Goal: Task Accomplishment & Management: Complete application form

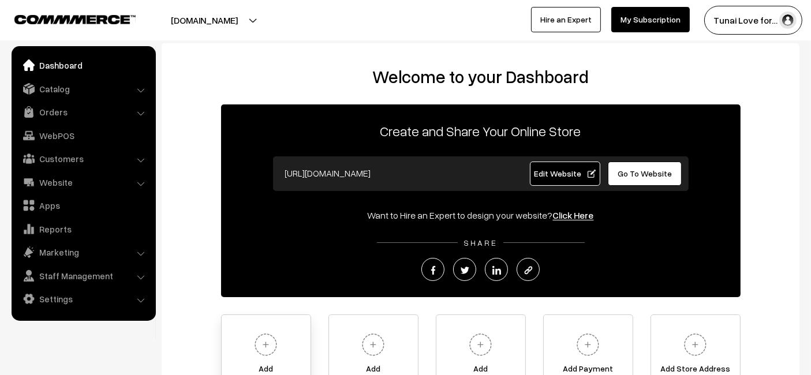
scroll to position [129, 0]
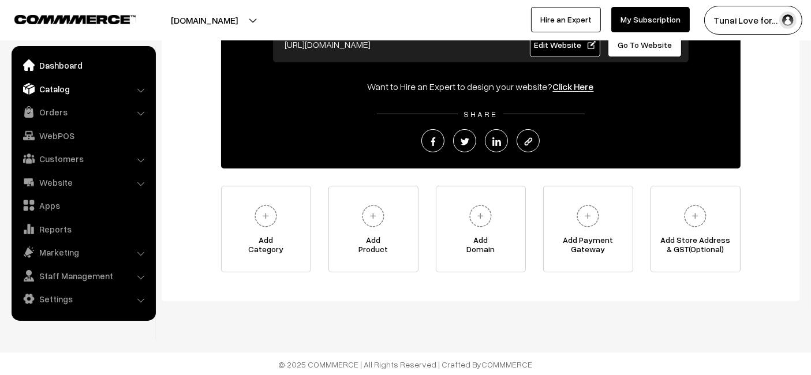
click at [93, 95] on link "Catalog" at bounding box center [82, 88] width 137 height 21
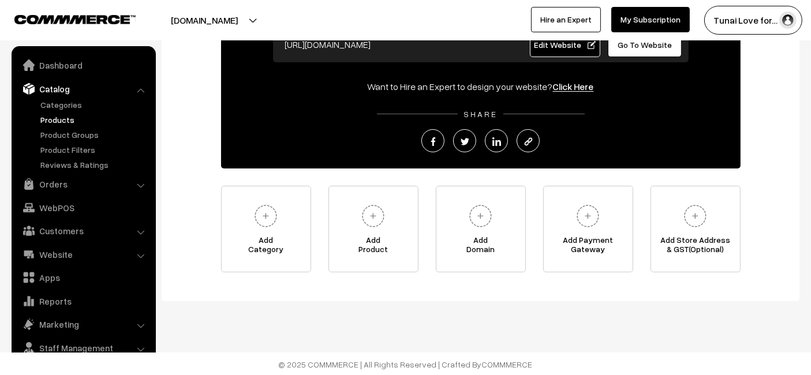
click at [85, 118] on link "Products" at bounding box center [95, 120] width 114 height 12
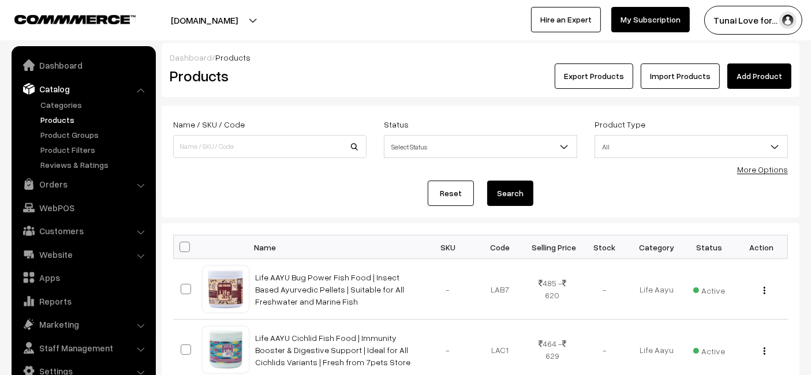
click at [750, 78] on link "Add Product" at bounding box center [759, 75] width 64 height 25
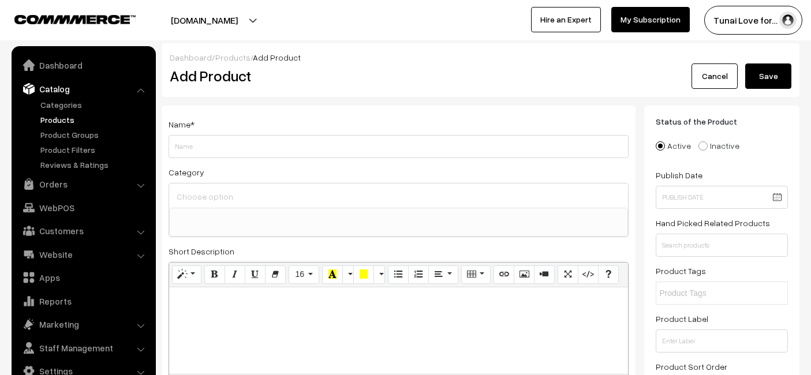
select select
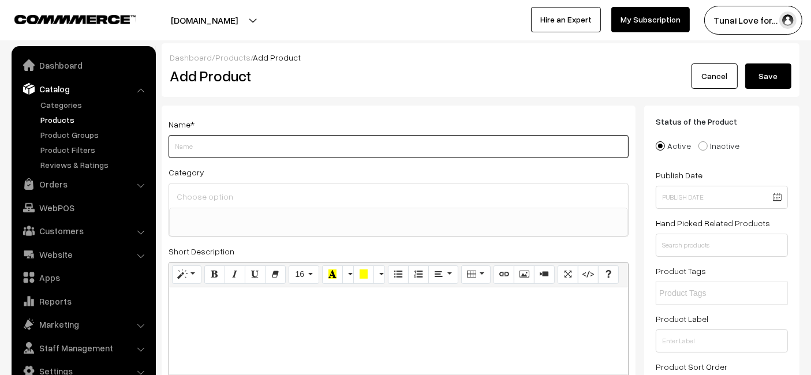
click at [447, 140] on input "Weight" at bounding box center [398, 146] width 460 height 23
paste input "Life AAYU Dwarf Crayfish Blue Food | Breeding and Growth | Handmade Ayurvedic F…"
type input "Life AAYU Dwarf Crayfish Blue Food | Breeding and Growth | Handmade Ayurvedic F…"
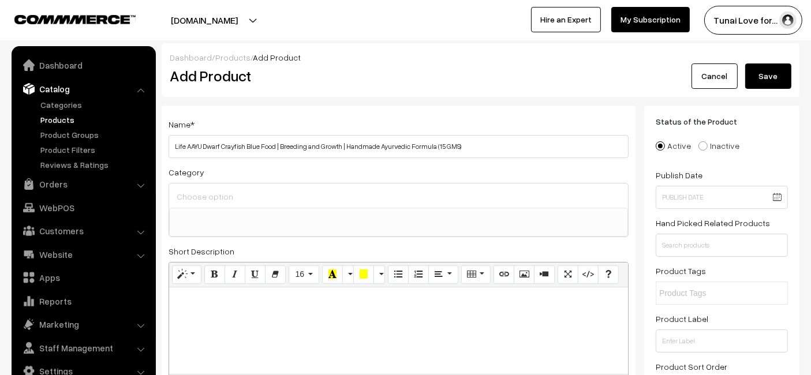
click at [199, 206] on div at bounding box center [398, 195] width 459 height 24
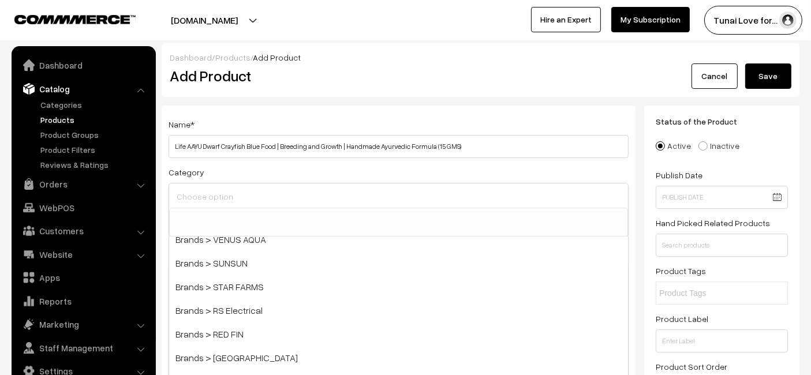
scroll to position [256, 0]
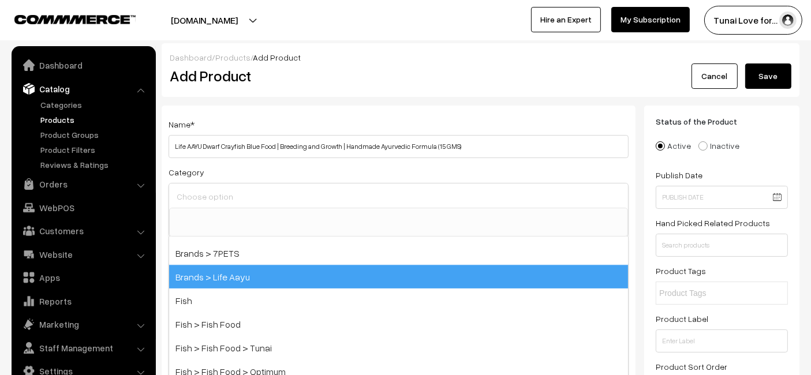
click at [238, 269] on span "Brands > Life Aayu" at bounding box center [398, 277] width 459 height 24
select select "48"
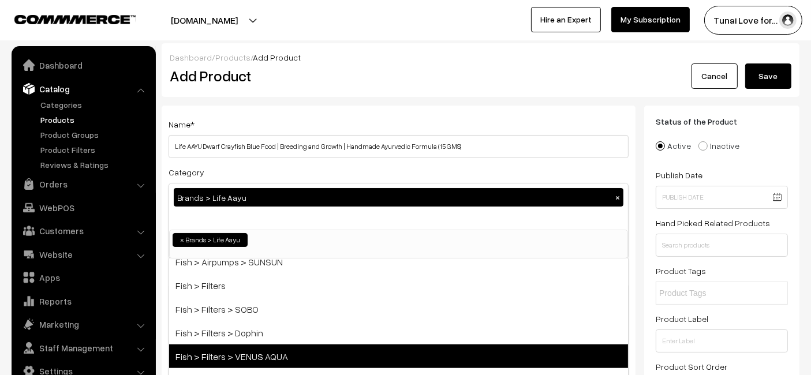
scroll to position [664, 0]
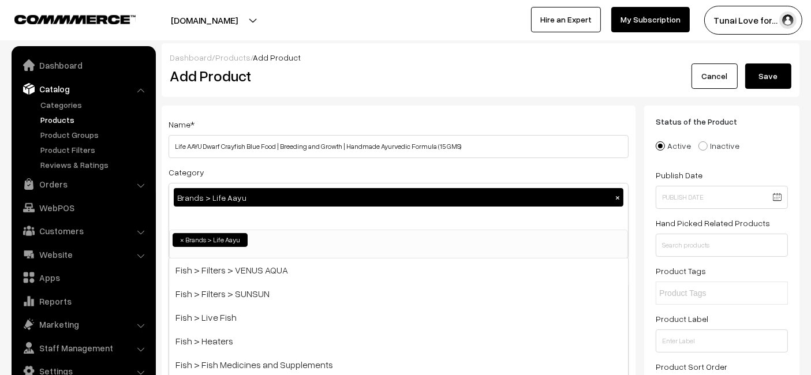
click at [393, 69] on h2 "Add Product" at bounding box center [401, 76] width 462 height 18
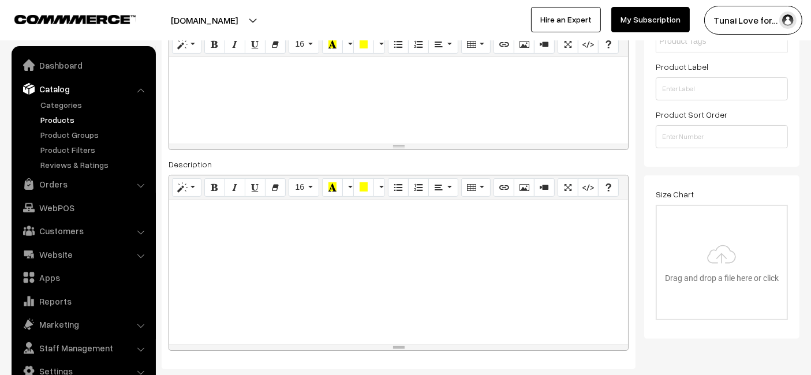
scroll to position [320, 0]
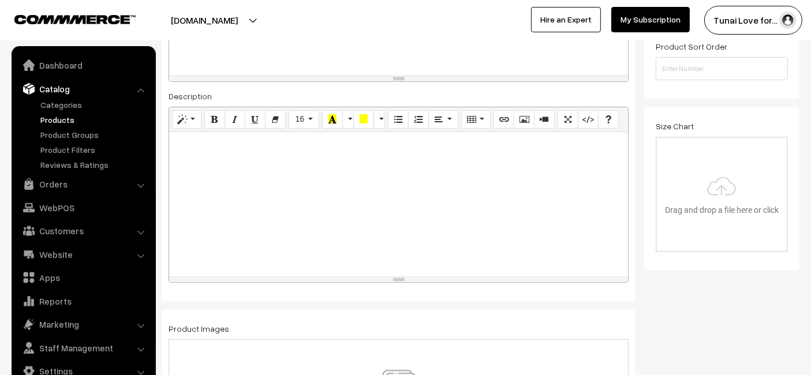
click at [210, 132] on div at bounding box center [398, 204] width 459 height 144
paste div
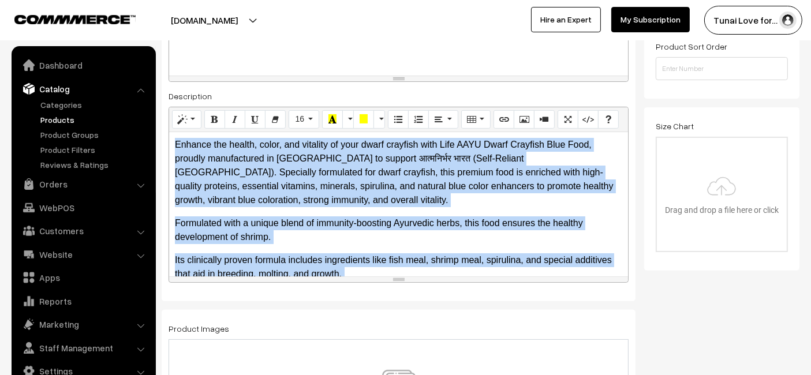
scroll to position [241, 0]
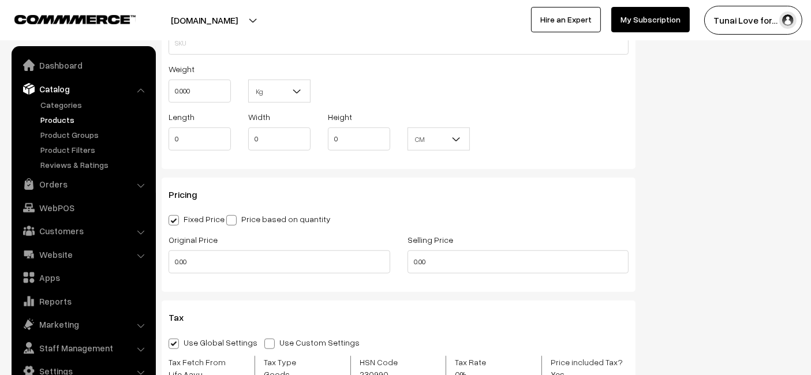
drag, startPoint x: 171, startPoint y: 141, endPoint x: 475, endPoint y: 405, distance: 402.9
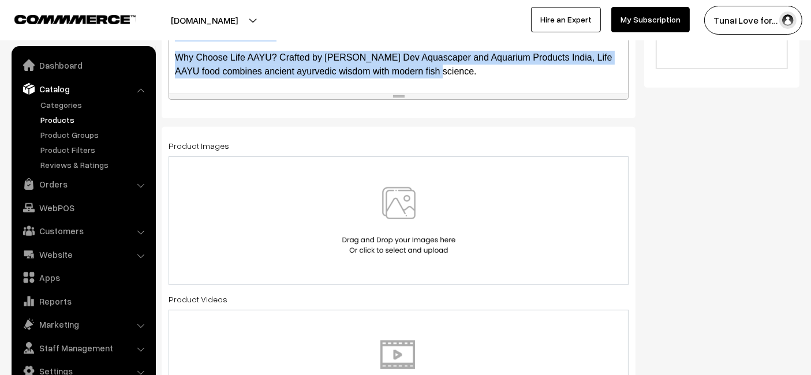
scroll to position [316, 0]
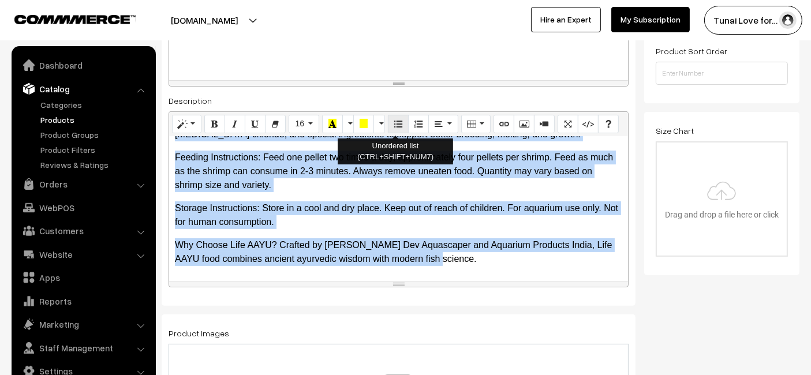
click at [395, 119] on icon "Unordered list (CTRL+SHIFT+NUM7)" at bounding box center [398, 123] width 8 height 9
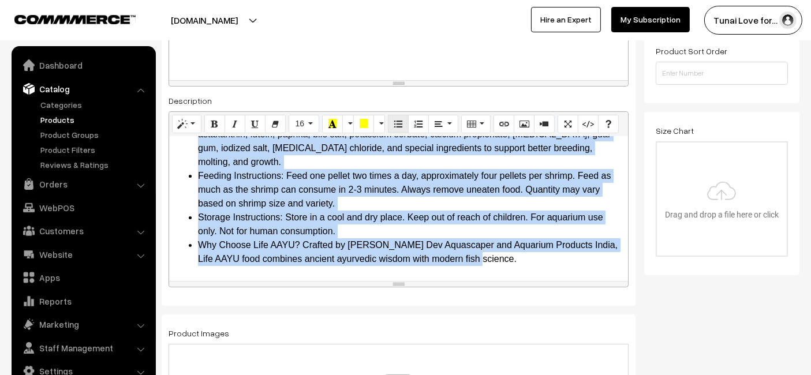
scroll to position [167, 0]
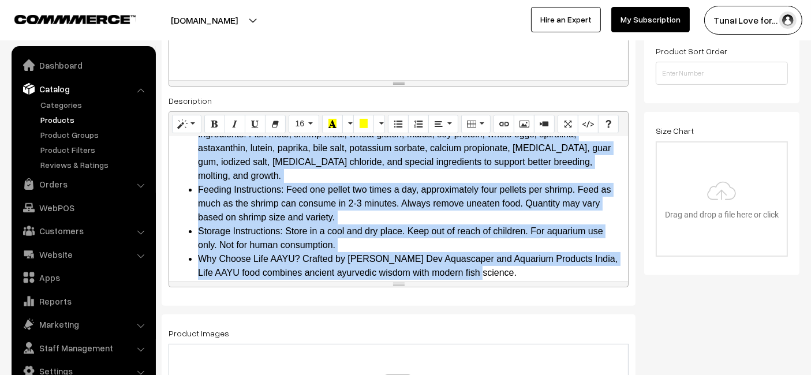
click at [342, 224] on li "Storage Instructions: Store in a cool and dry place. Keep out of reach of child…" at bounding box center [410, 238] width 424 height 28
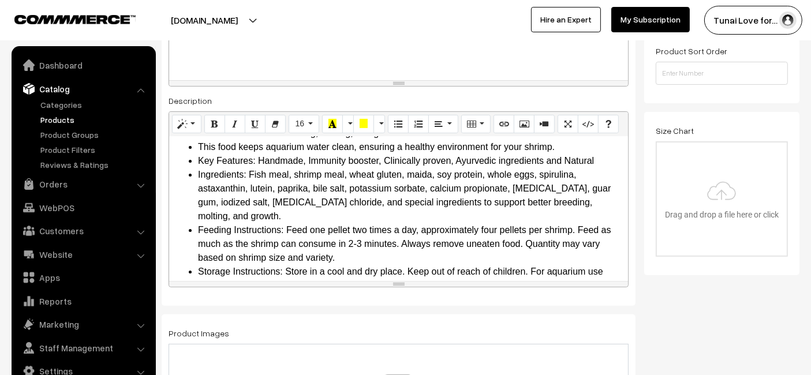
scroll to position [128, 0]
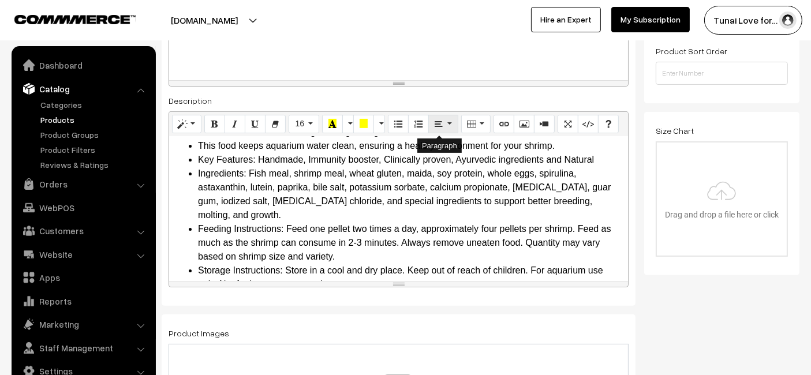
click at [430, 121] on button "Paragraph" at bounding box center [442, 124] width 29 height 18
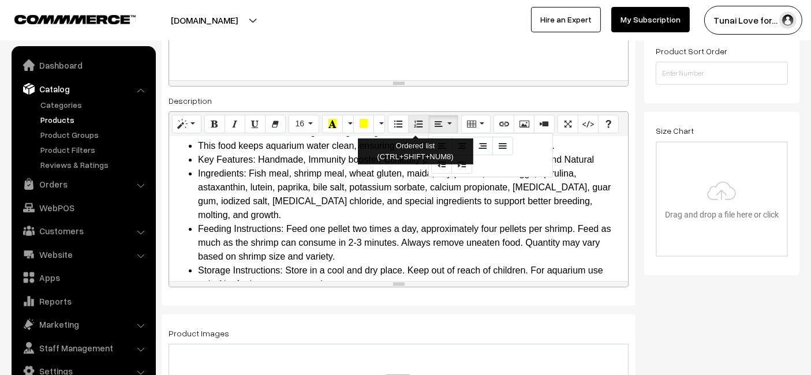
click at [409, 128] on button "Ordered list (CTRL+SHIFT+NUM8)" at bounding box center [418, 124] width 21 height 18
click at [395, 129] on button "Unordered list (CTRL+SHIFT+NUM7)" at bounding box center [398, 124] width 21 height 18
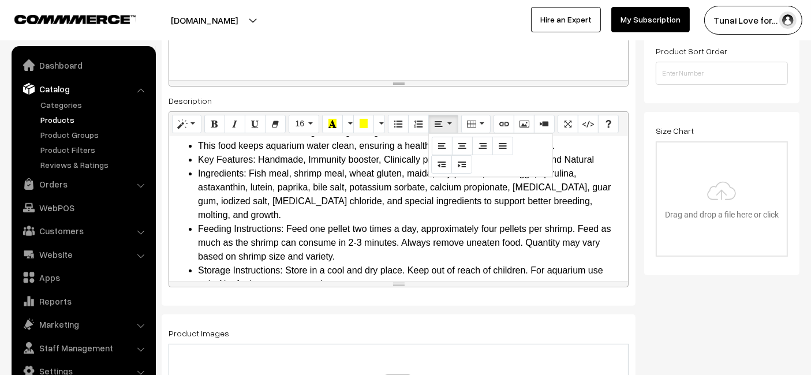
click at [357, 167] on li "Ingredients: Fish meal, shrimp meal, wheat gluten, maida, soy protein, whole eg…" at bounding box center [410, 194] width 424 height 55
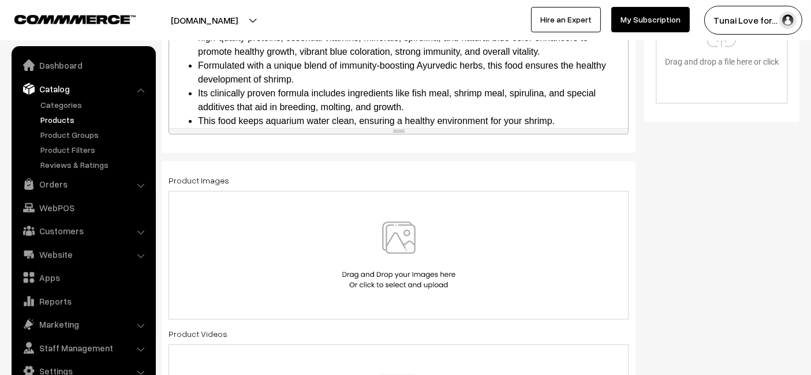
scroll to position [508, 0]
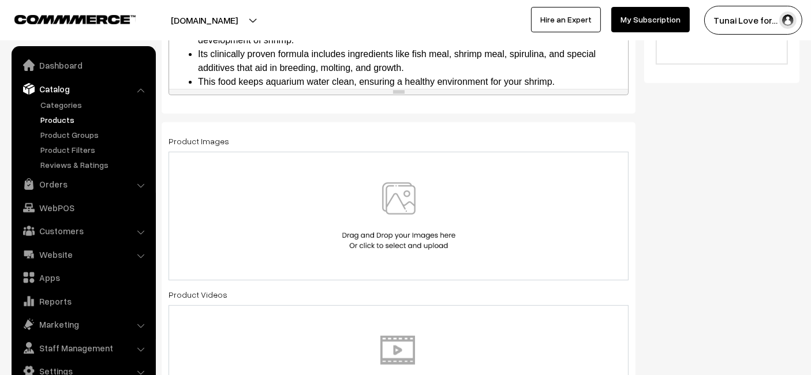
click at [377, 187] on img at bounding box center [398, 216] width 119 height 68
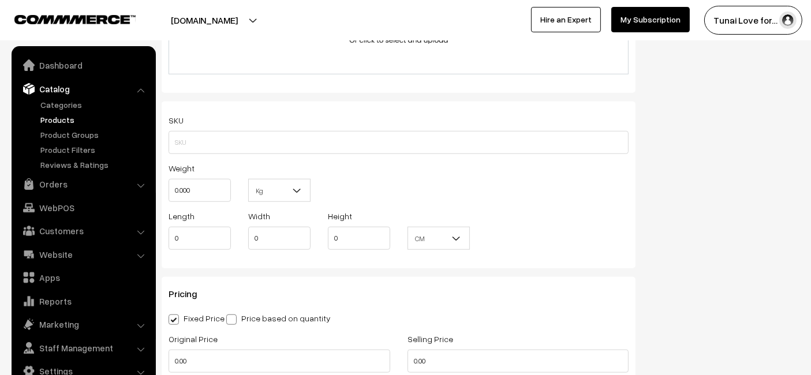
scroll to position [1021, 0]
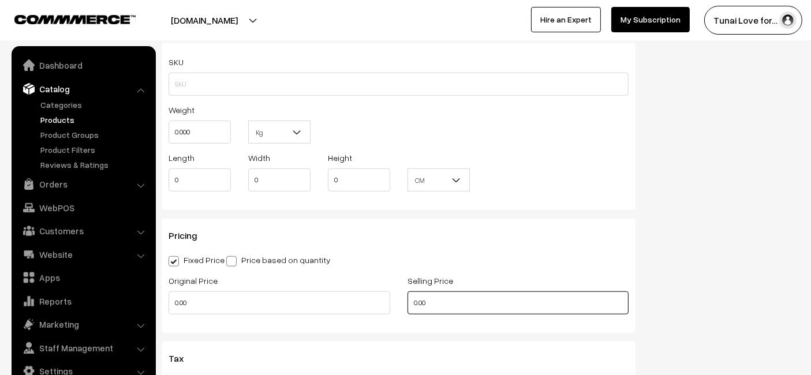
click at [459, 304] on input "0.00" at bounding box center [518, 302] width 222 height 23
type input "239"
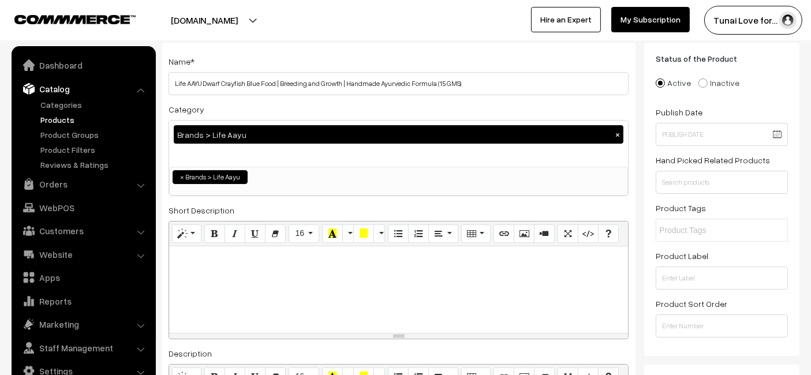
scroll to position [0, 0]
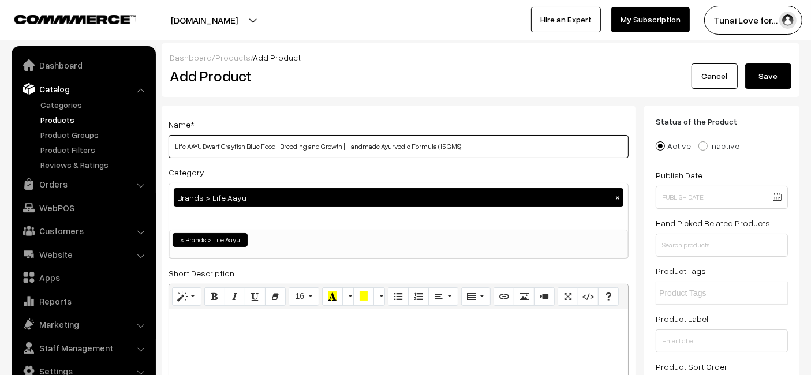
click at [399, 149] on input "Life AAYU Dwarf Crayfish Blue Food | Breeding and Growth | Handmade Ayurvedic F…" at bounding box center [398, 146] width 460 height 23
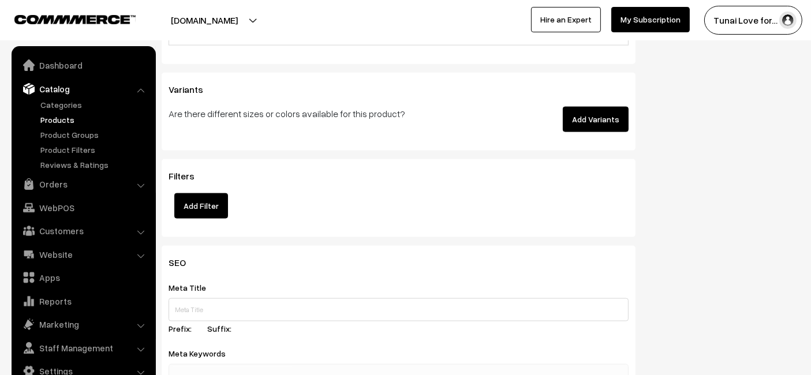
scroll to position [1731, 0]
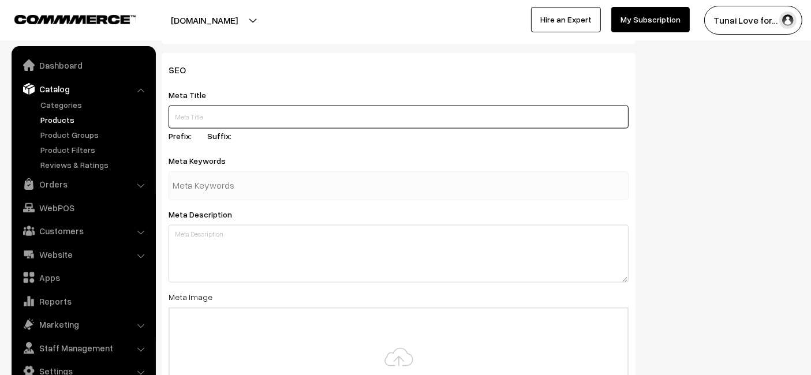
click at [301, 118] on input "text" at bounding box center [398, 117] width 460 height 23
paste input "Life AAYU Dwarf Crayfish Blue Food | Ayurvedic Formula for Growth"
type input "Life AAYU Dwarf Crayfish Blue Food | Ayurvedic Formula for Growth"
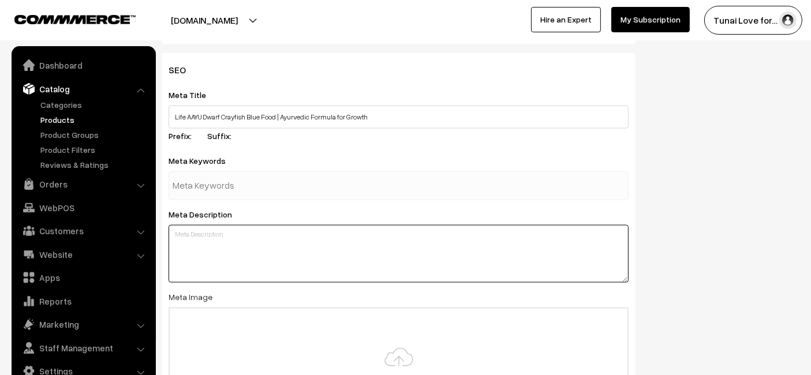
click at [246, 258] on textarea at bounding box center [398, 254] width 460 height 58
paste textarea "Life AAYU Dwarf Crayfish Blue Food (15g). Handmade Ayurvedic formula to support…"
type textarea "Life AAYU Dwarf Crayfish Blue Food (15g). Handmade Ayurvedic formula to support…"
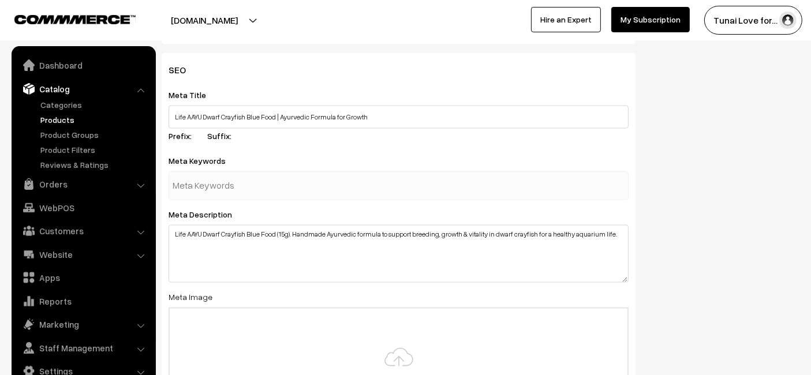
click at [194, 174] on input "text" at bounding box center [233, 185] width 120 height 23
click at [383, 187] on div at bounding box center [398, 185] width 460 height 29
type input "fish food"
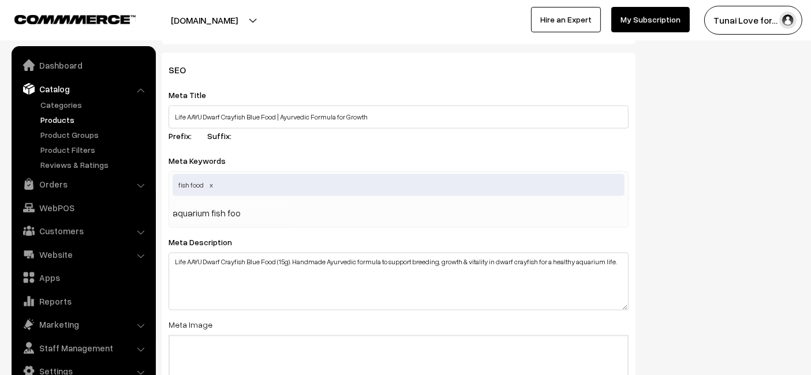
type input "aquarium fish food"
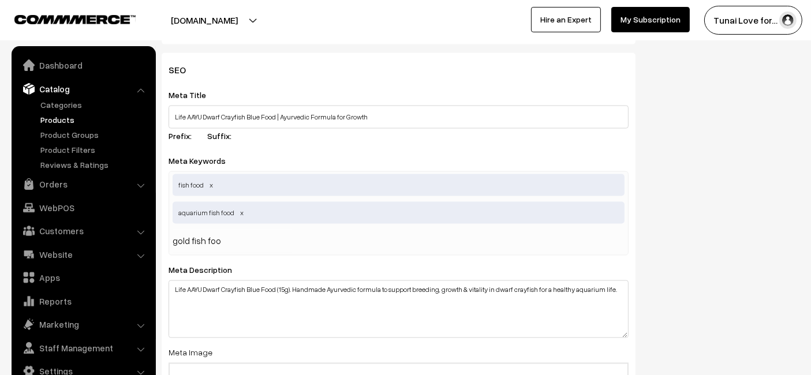
type input "gold fish food"
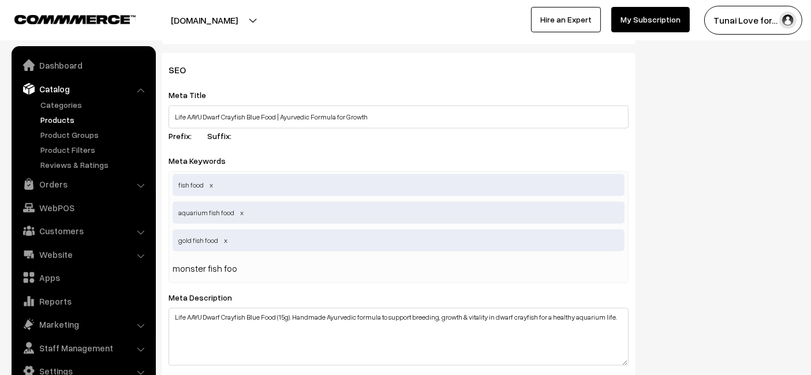
type input "monster fish food"
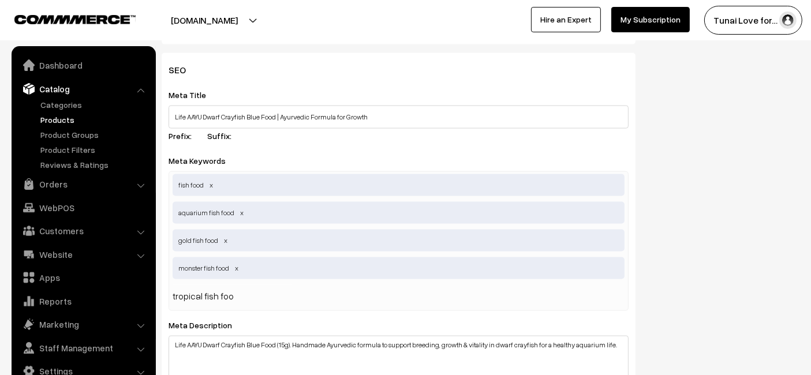
type input "tropical fish food"
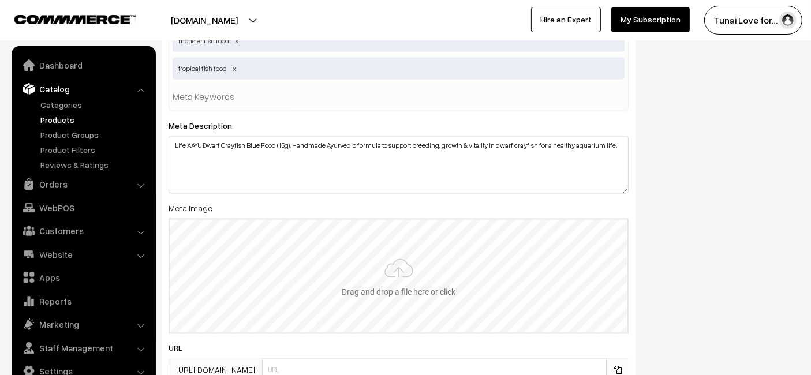
scroll to position [2051, 0]
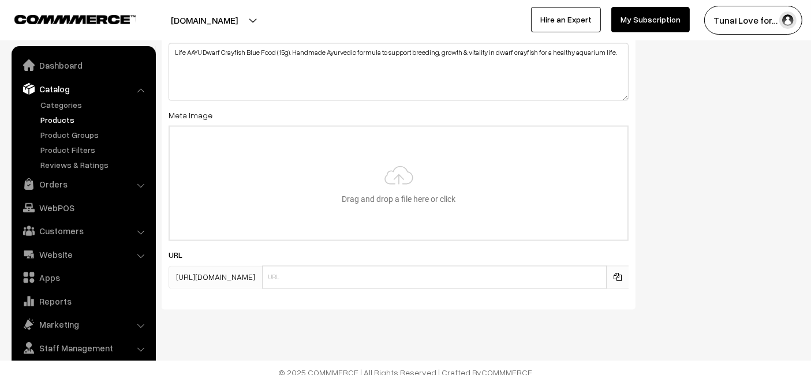
type input "C:\fakepath\life-aayu-dwarf-crayfish-blue-food-ayurvedic-growth-15g.jpg.jpg"
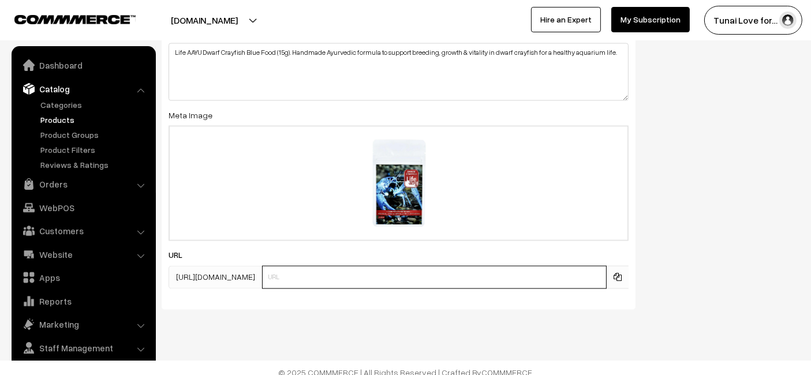
click at [341, 273] on input "text" at bounding box center [434, 277] width 344 height 23
paste input "https://www.yourstore.com/life-aayu-dwarf-crayfish-blue-food-ayurvedic-growth-1…"
click at [357, 273] on input "https://www.yourstore.com/life-aayu-dwarf-crayfish-blue-food-ayurvedic-growth-1…" at bounding box center [434, 277] width 344 height 23
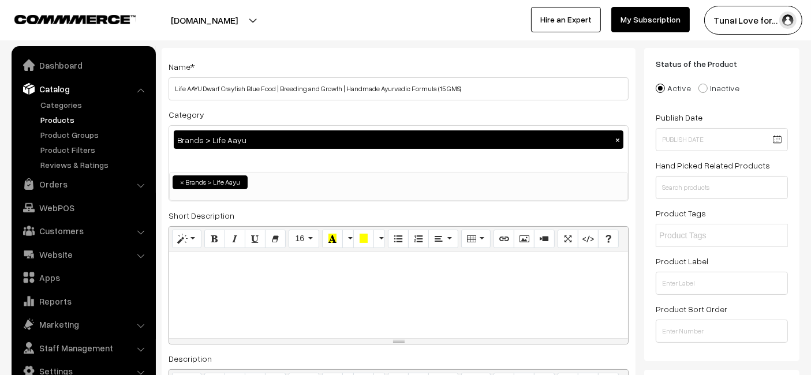
scroll to position [0, 0]
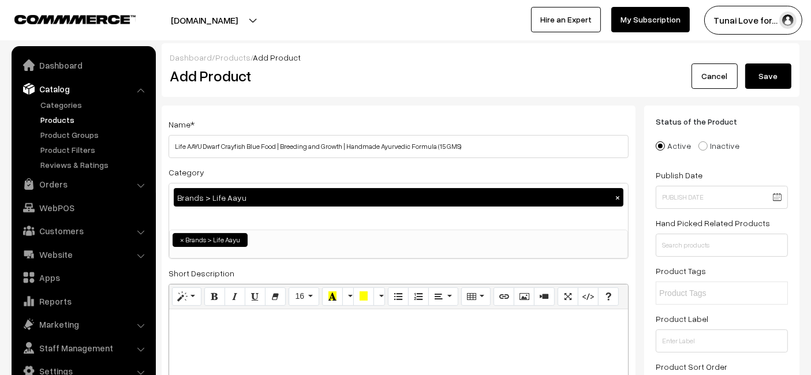
type input "life-aayu-dwarf-crayfish-blue-food-ayurvedic-growth-15g"
click at [766, 79] on button "Save" at bounding box center [768, 75] width 46 height 25
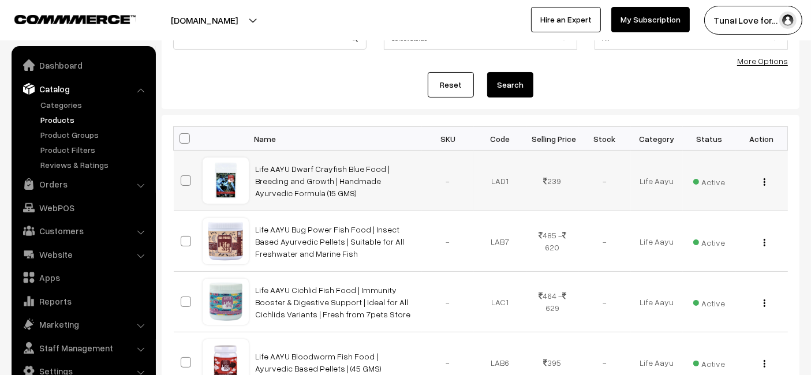
scroll to position [128, 0]
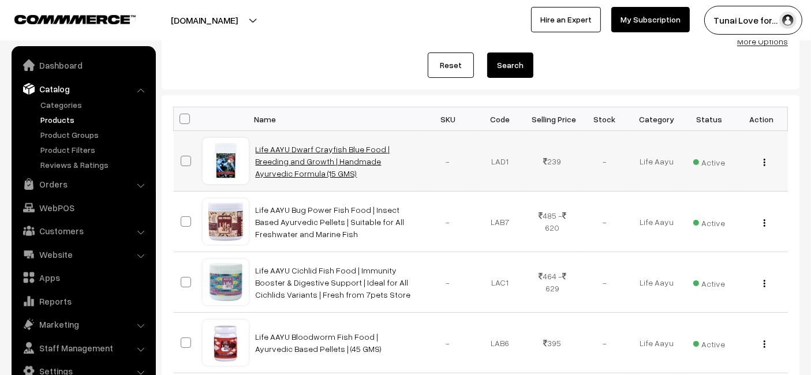
click at [300, 156] on link "Life AAYU Dwarf Crayfish Blue Food | Breeding and Growth | Handmade Ayurvedic F…" at bounding box center [323, 161] width 134 height 34
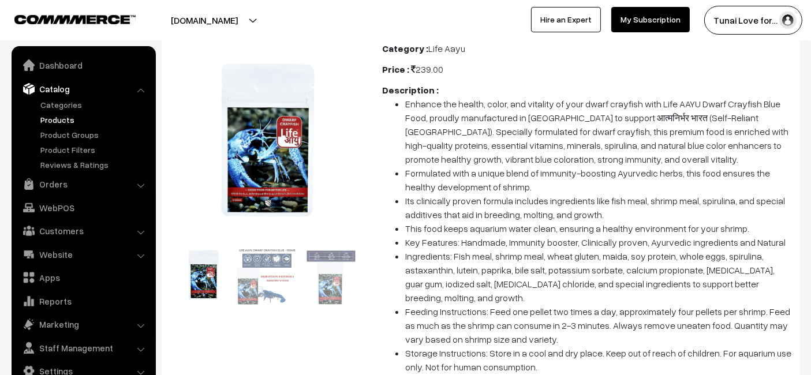
scroll to position [128, 0]
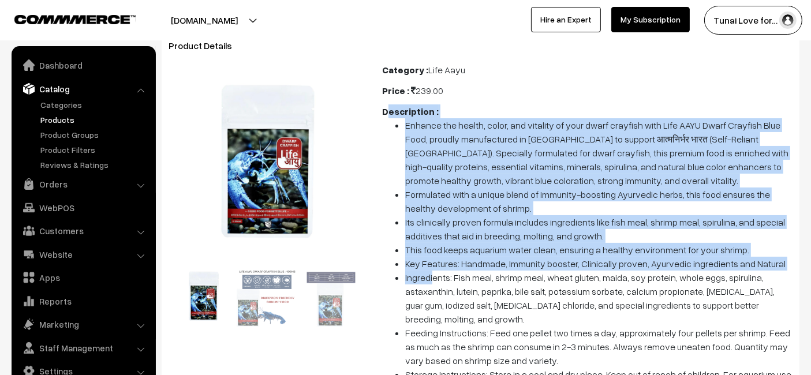
drag, startPoint x: 387, startPoint y: 118, endPoint x: 431, endPoint y: 271, distance: 159.6
click at [431, 271] on div "Description : Enhance the health, color, and vitality of your dwarf crayfish wi…" at bounding box center [587, 263] width 410 height 319
click at [442, 248] on li "This food keeps aquarium water clean, ensuring a healthy environment for your s…" at bounding box center [598, 250] width 387 height 14
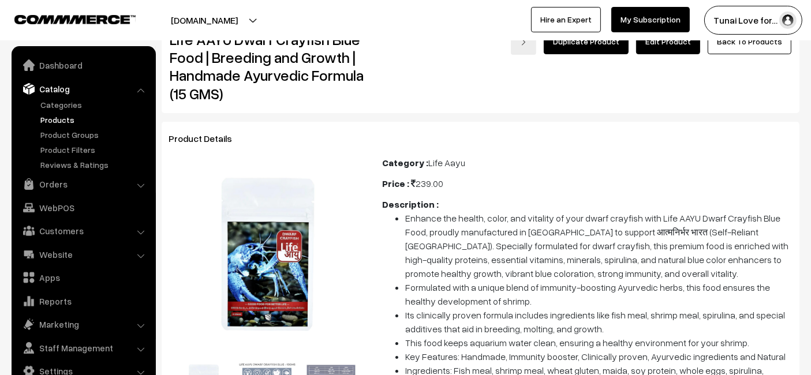
scroll to position [0, 0]
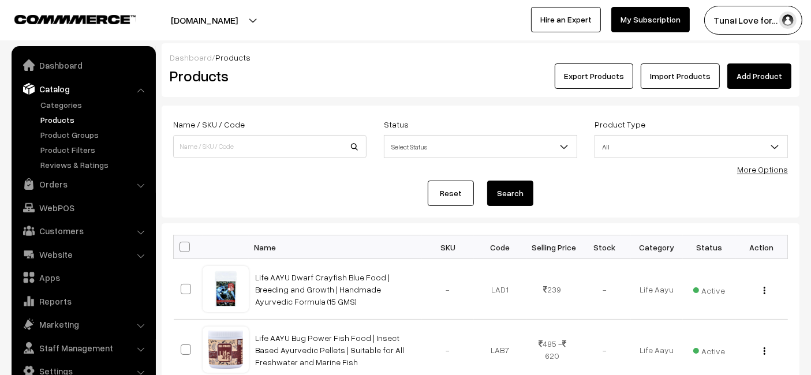
click at [788, 75] on link "Add Product" at bounding box center [759, 75] width 64 height 25
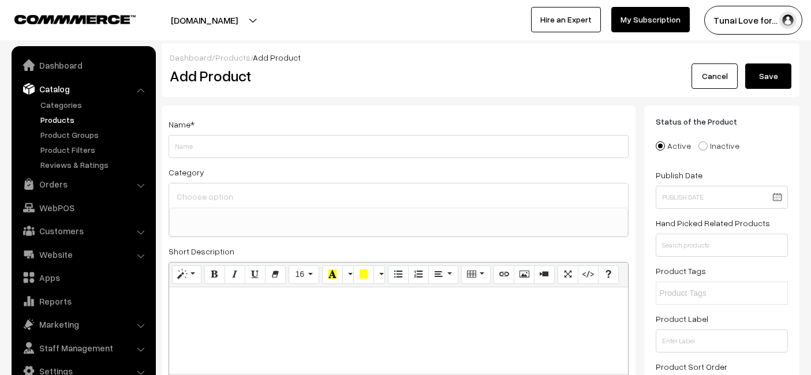
select select
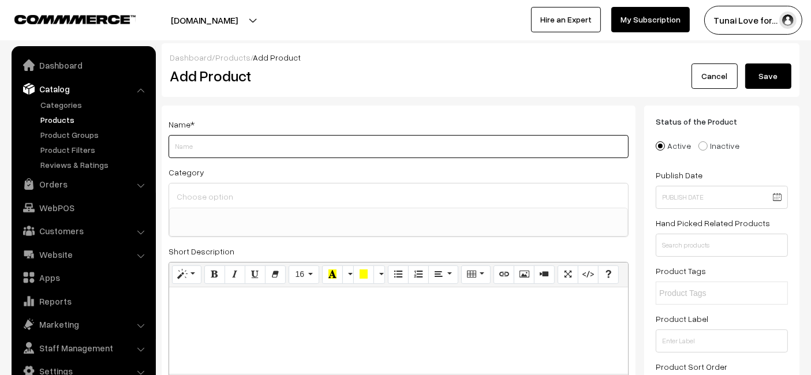
paste input "Life AAYU Dwarf Crayfish Orange Food | Breeding, Molting & Growth Booster | Han…"
type input "Life AAYU Dwarf Crayfish Orange Food | Breeding, Molting & Growth Booster | Han…"
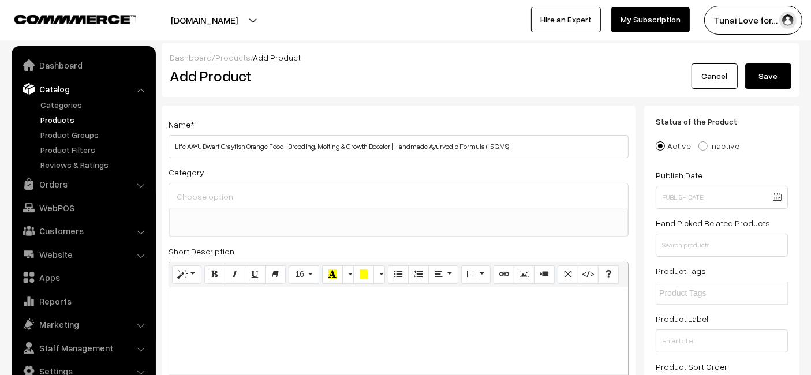
click at [257, 218] on ul at bounding box center [399, 215] width 458 height 14
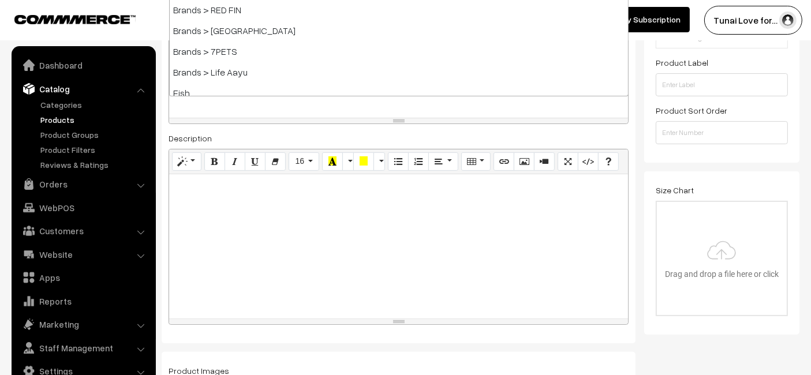
scroll to position [192, 0]
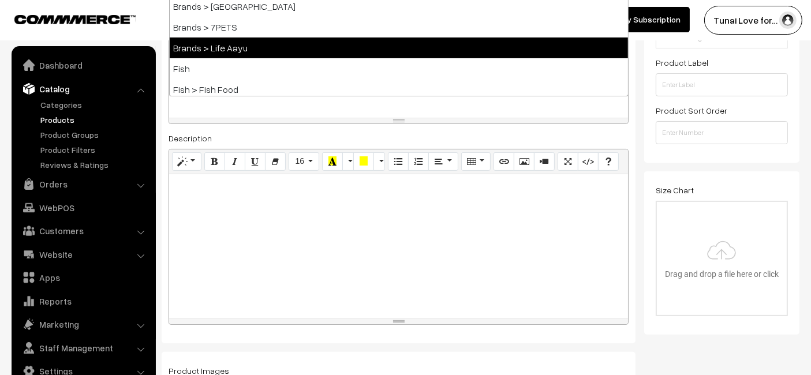
select select "48"
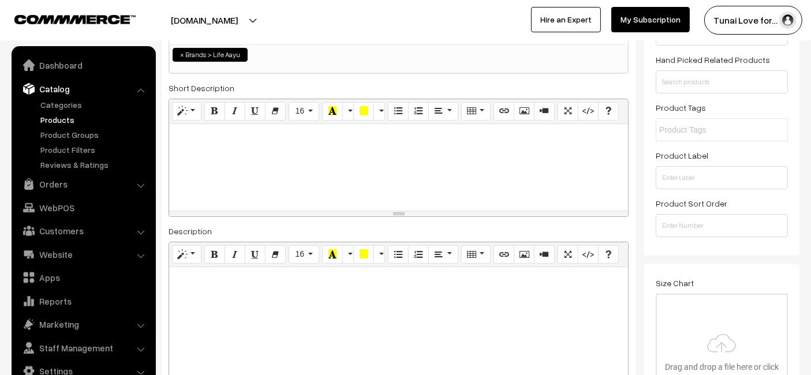
scroll to position [226, 0]
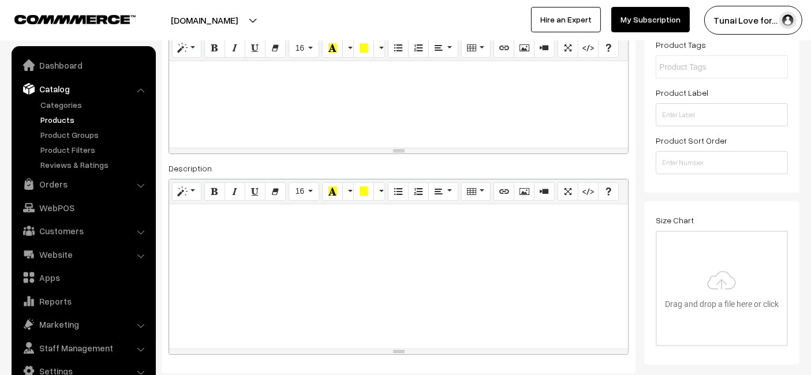
click at [206, 279] on div at bounding box center [398, 276] width 459 height 144
paste div
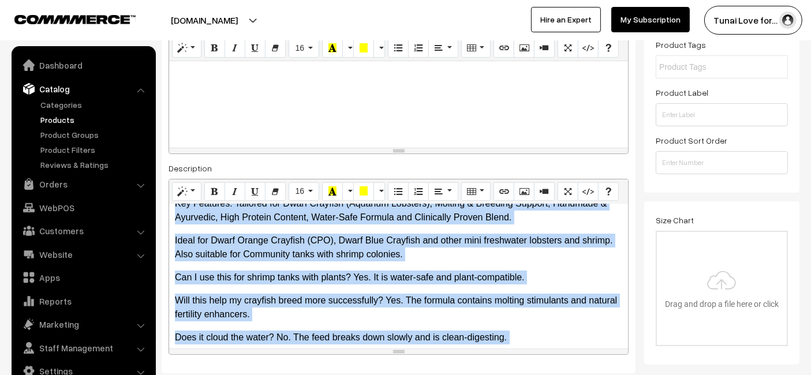
scroll to position [250, 0]
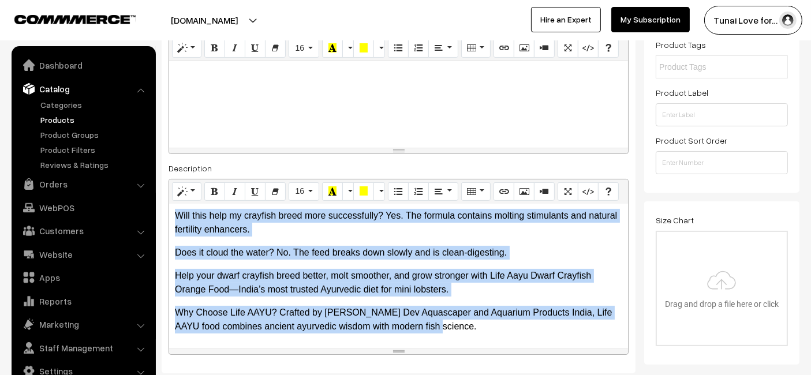
drag, startPoint x: 174, startPoint y: 214, endPoint x: 480, endPoint y: 335, distance: 328.9
click at [480, 335] on div "Support the health, color, and activity of your dwarf crayfish with Life AAYU D…" at bounding box center [398, 276] width 459 height 144
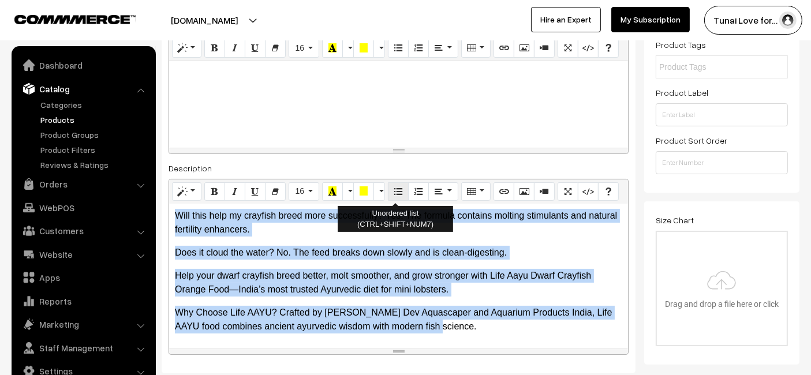
click at [388, 186] on button "Unordered list (CTRL+SHIFT+NUM7)" at bounding box center [398, 191] width 21 height 18
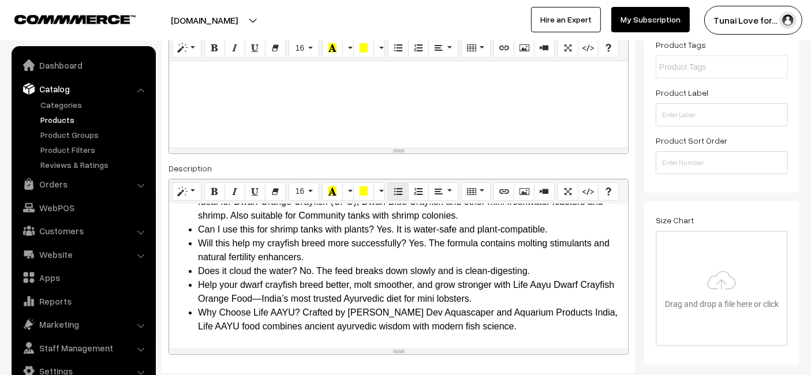
scroll to position [167, 0]
click at [382, 264] on li "Does it cloud the water? No. The feed breaks down slowly and is clean-digesting." at bounding box center [410, 271] width 424 height 14
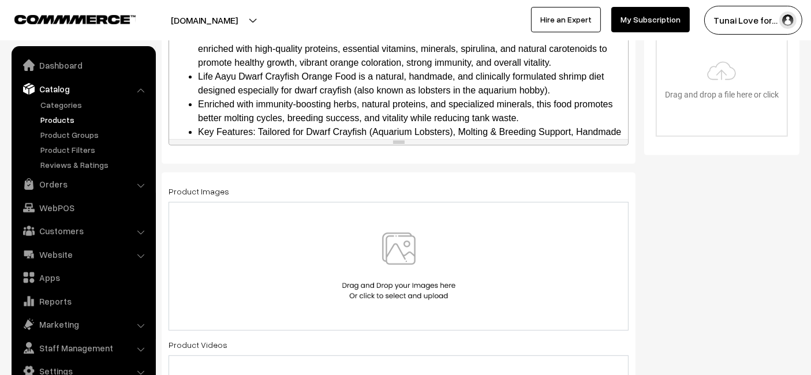
scroll to position [512, 0]
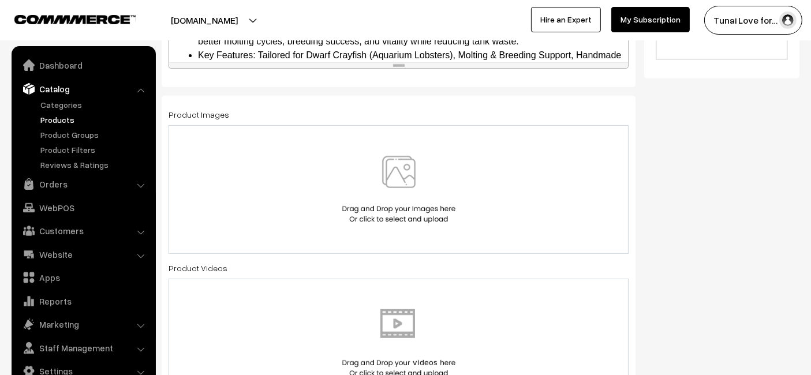
click at [265, 222] on div at bounding box center [398, 189] width 460 height 129
click at [384, 208] on img at bounding box center [398, 190] width 119 height 68
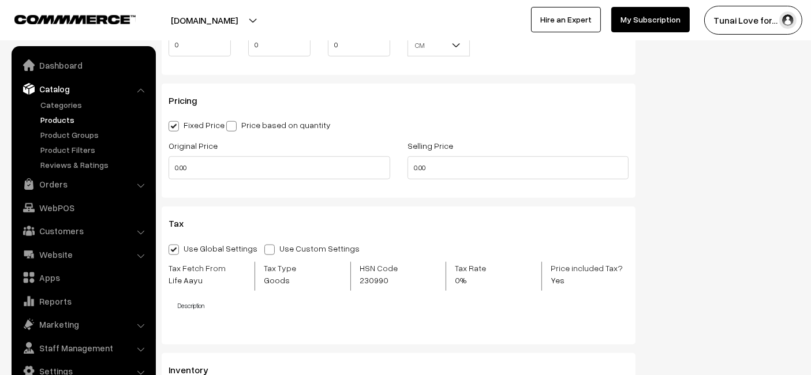
scroll to position [1154, 0]
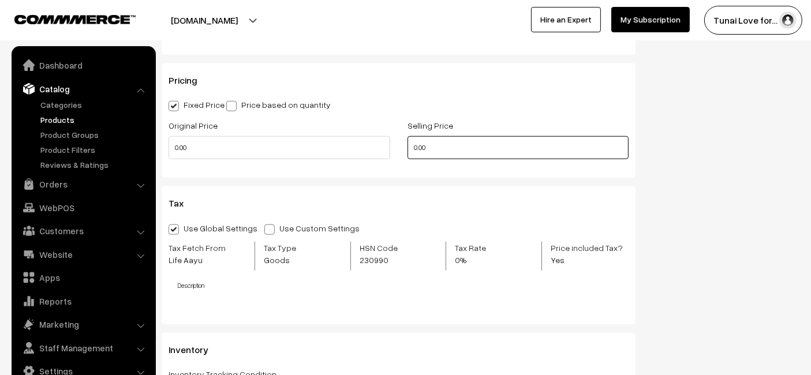
click at [436, 151] on input "0.00" at bounding box center [518, 147] width 222 height 23
type input "239"
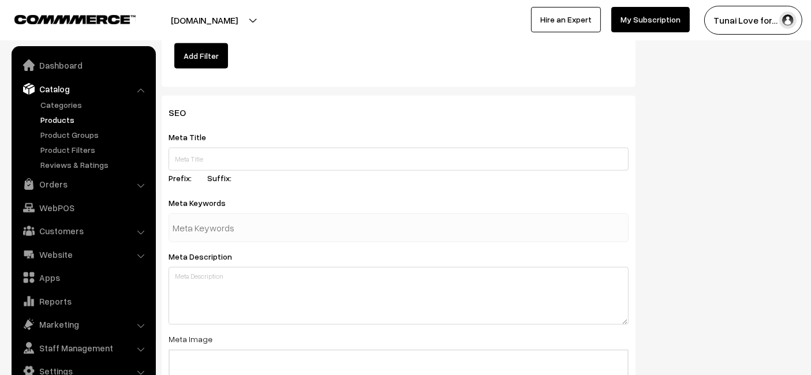
scroll to position [1731, 0]
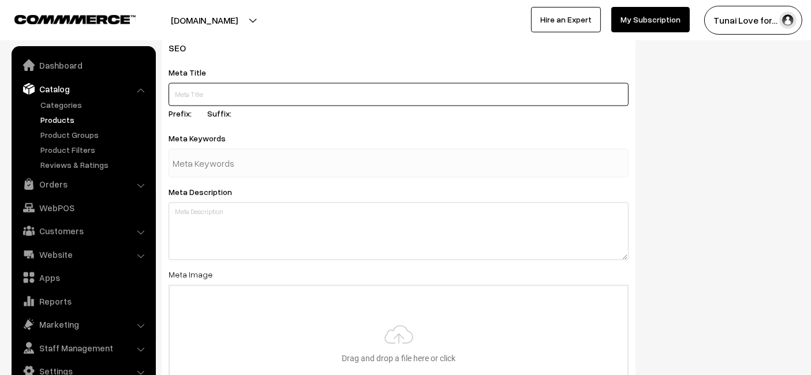
click at [212, 93] on input "text" at bounding box center [398, 94] width 460 height 23
paste input "Life AAYU Dwarf Crayfish Orange Food | Ayurvedic Formula for Growth"
type input "Life AAYU Dwarf Crayfish Orange Food | Ayurvedic Formula for Growth"
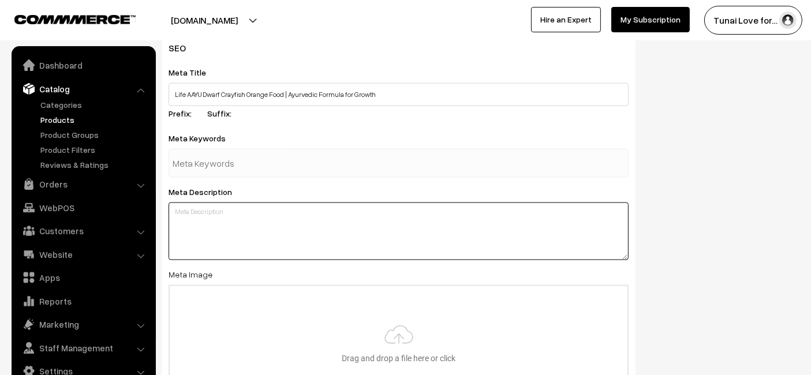
click at [241, 240] on textarea at bounding box center [398, 232] width 460 height 58
paste textarea "Life AAYU Dwarf Crayfish Orange Food (15g). Handmade Ayurvedic formula that boo…"
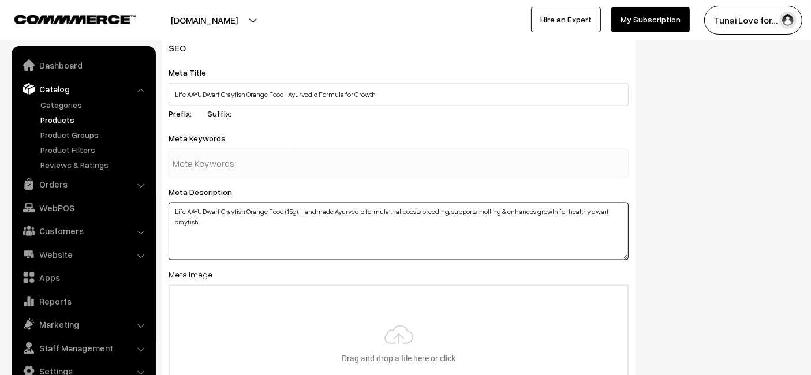
type textarea "Life AAYU Dwarf Crayfish Orange Food (15g). Handmade Ayurvedic formula that boo…"
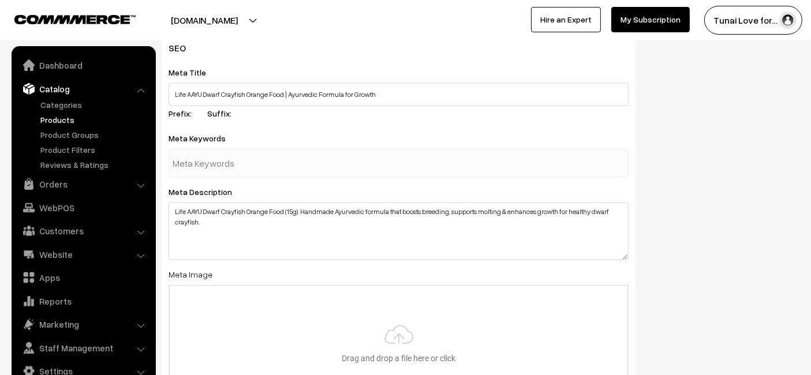
click at [234, 154] on input "text" at bounding box center [233, 163] width 120 height 23
type input "fish food"
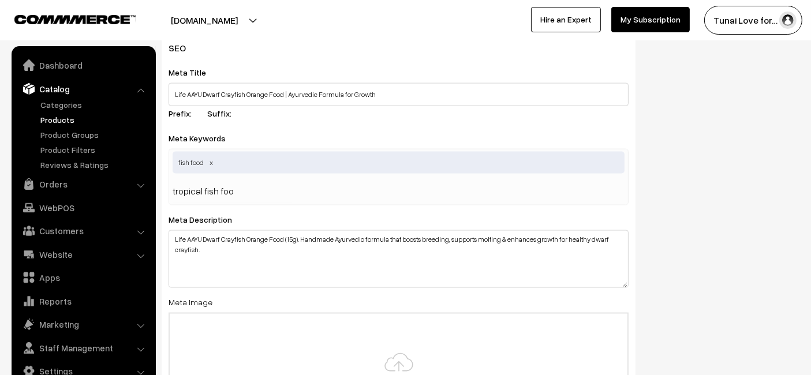
type input "tropical fish food"
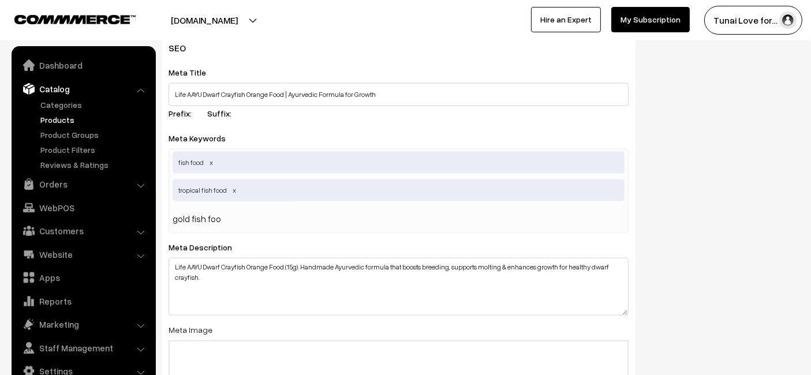
type input "gold fish food"
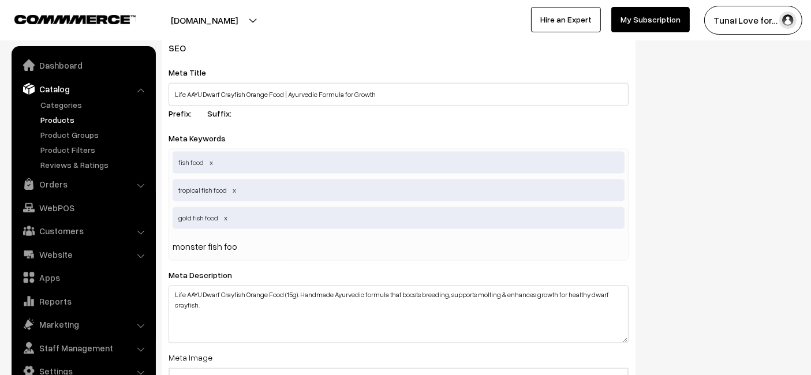
type input "monster fish food"
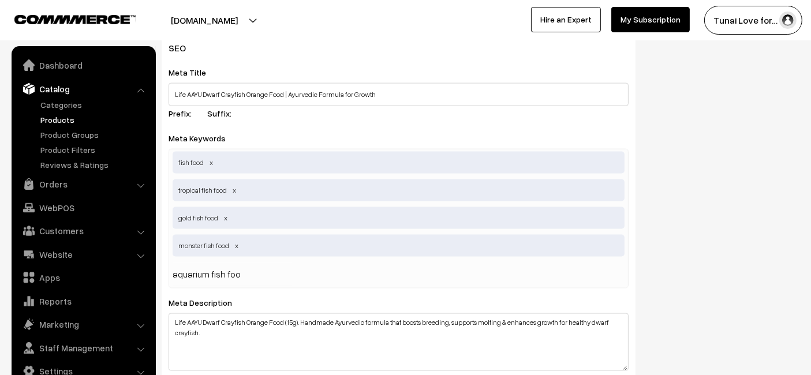
type input "aquarium fish food"
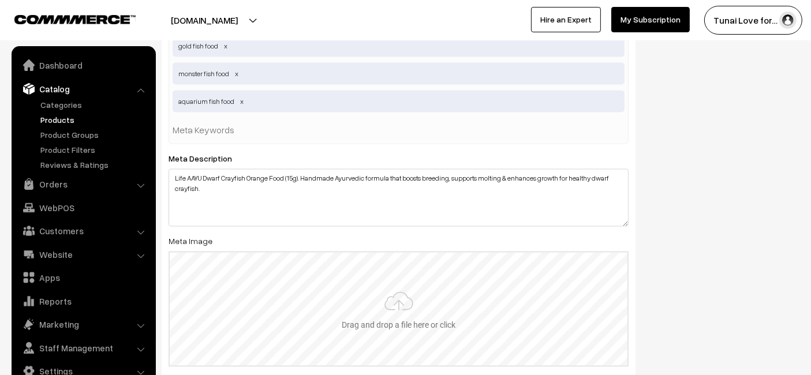
scroll to position [1923, 0]
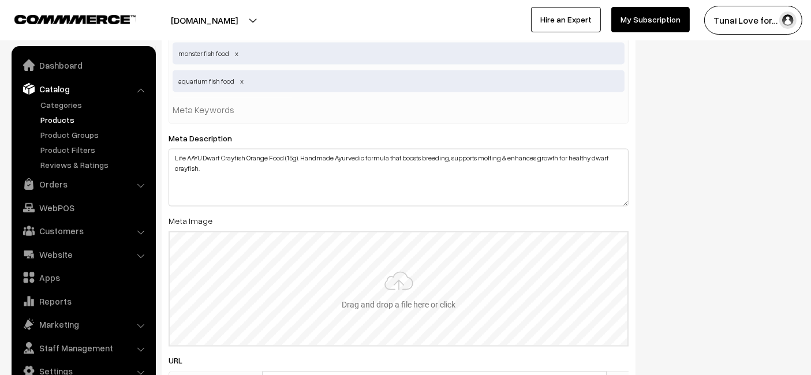
click at [338, 289] on input "file" at bounding box center [399, 289] width 458 height 113
type input "C:\fakepath\life-aayu-dwarf-crayfish-orange-food-ayurvedic-growth-15g.jpg.jpg"
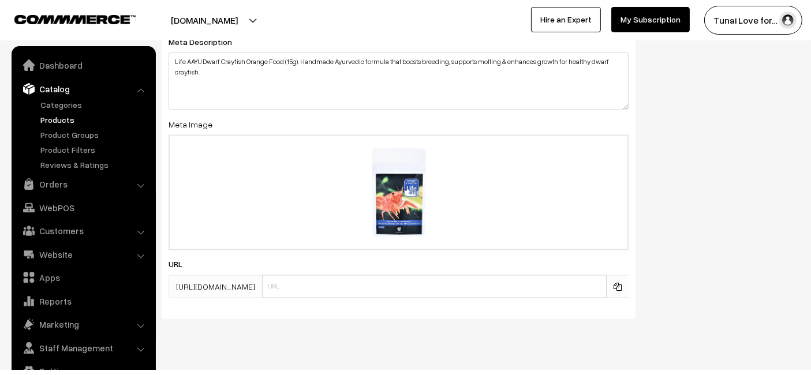
scroll to position [2036, 0]
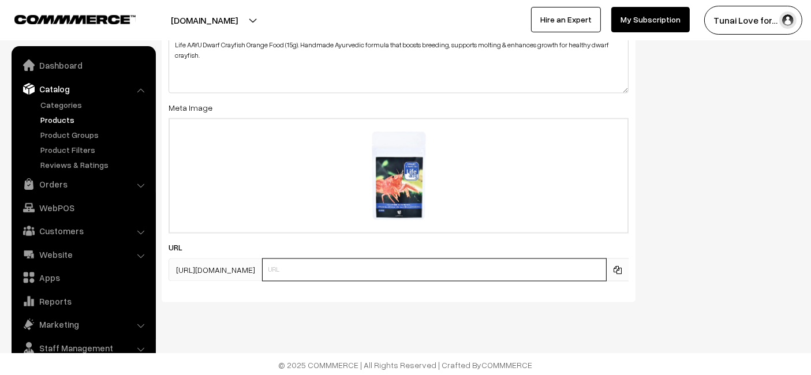
click at [410, 273] on input "text" at bounding box center [434, 269] width 344 height 23
paste input "https://www.yourstore.com/life-aayu-dwarf-crayfish-orange-food-ayurvedic-growth…"
click at [355, 266] on input "https://www.yourstore.com/life-aayu-dwarf-crayfish-orange-food-ayurvedic-growth…" at bounding box center [434, 269] width 344 height 23
type input "life-aayu-dwarf-crayfish-orange-food-ayurvedic-growth-15g"
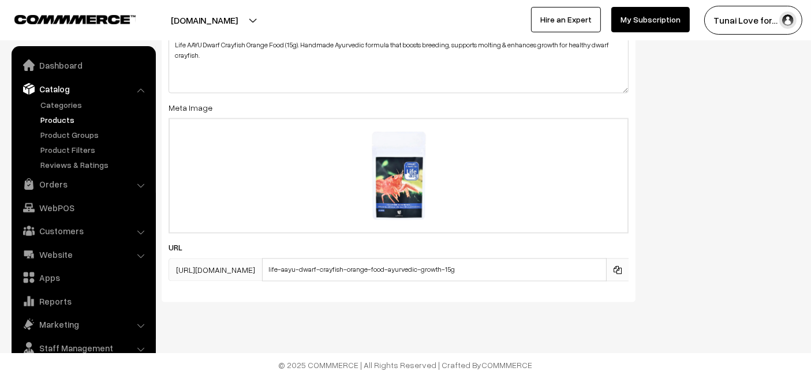
click at [538, 307] on div "SEO Meta Title Life AAYU Dwarf Crayfish Orange Food | Ayurvedic Formula for Gro…" at bounding box center [398, 18] width 491 height 585
click at [544, 63] on textarea "Life AAYU Dwarf Crayfish Orange Food (15g). Handmade Ayurvedic formula that boo…" at bounding box center [398, 65] width 460 height 58
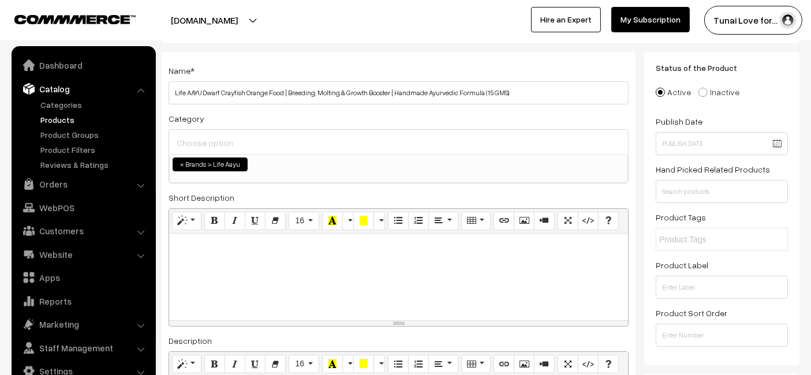
scroll to position [0, 0]
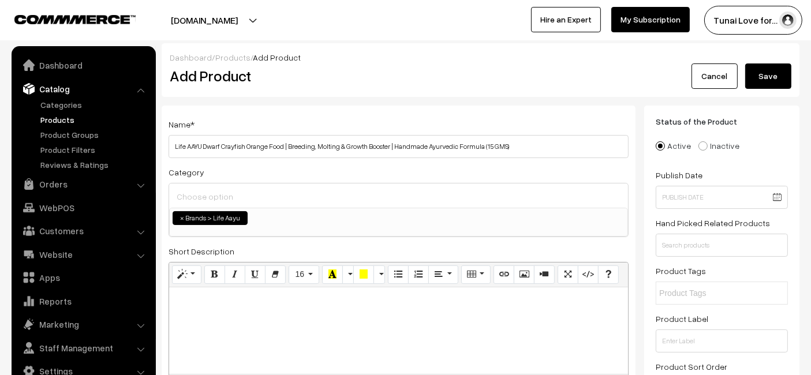
click at [750, 83] on button "Save" at bounding box center [768, 75] width 46 height 25
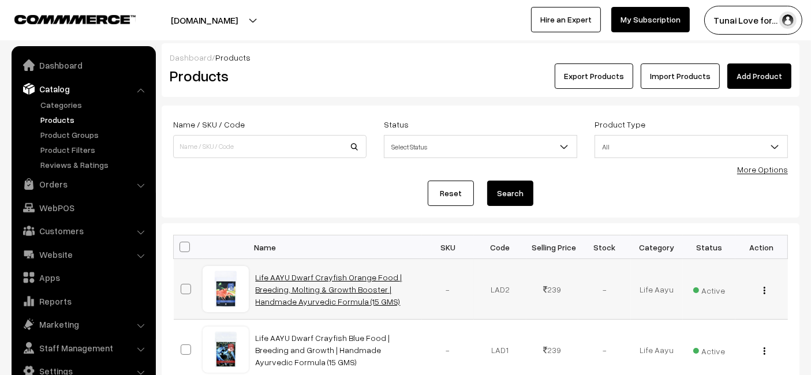
click at [344, 279] on link "Life AAYU Dwarf Crayfish Orange Food | Breeding, Molting & Growth Booster | Han…" at bounding box center [329, 289] width 147 height 34
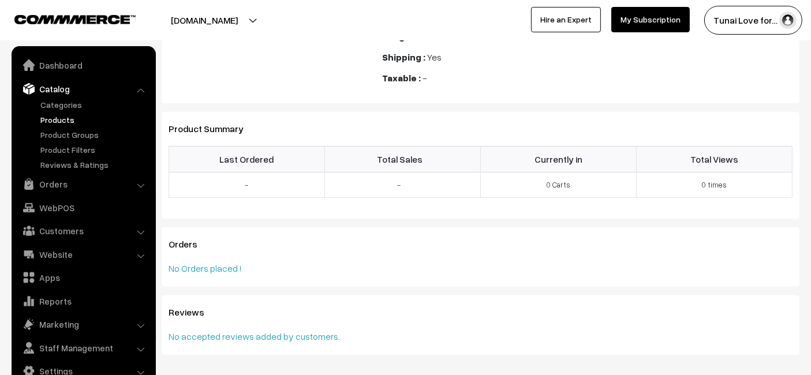
scroll to position [630, 0]
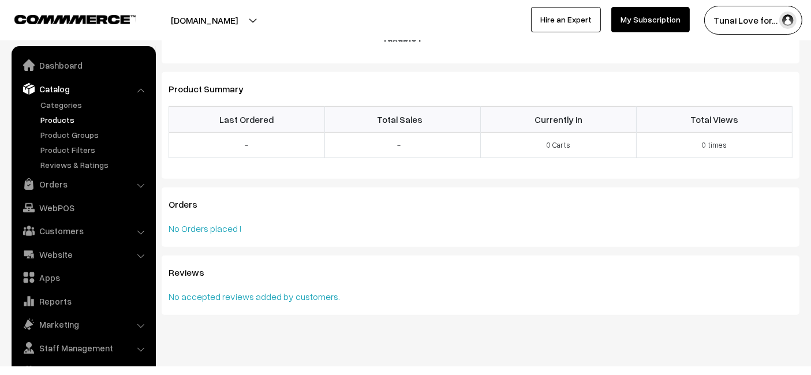
drag, startPoint x: 409, startPoint y: 277, endPoint x: 376, endPoint y: 241, distance: 49.0
drag, startPoint x: 376, startPoint y: 241, endPoint x: 336, endPoint y: 227, distance: 42.2
click at [338, 228] on div "Orders No Orders placed !" at bounding box center [481, 217] width 638 height 59
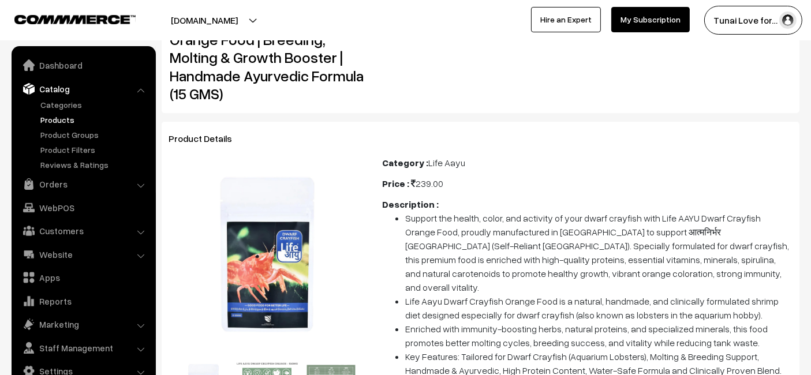
scroll to position [0, 0]
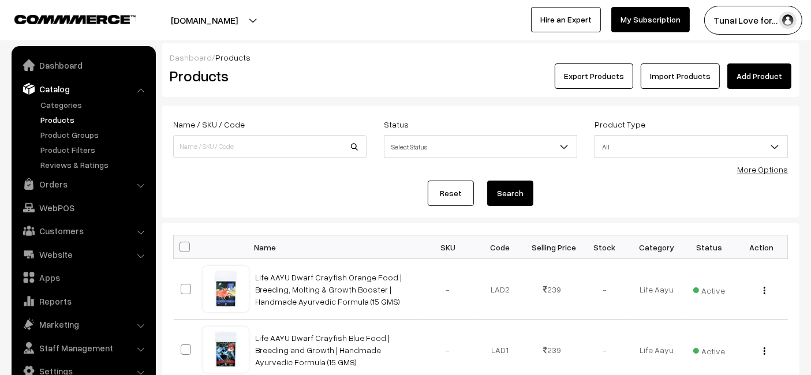
click at [751, 81] on link "Add Product" at bounding box center [759, 75] width 64 height 25
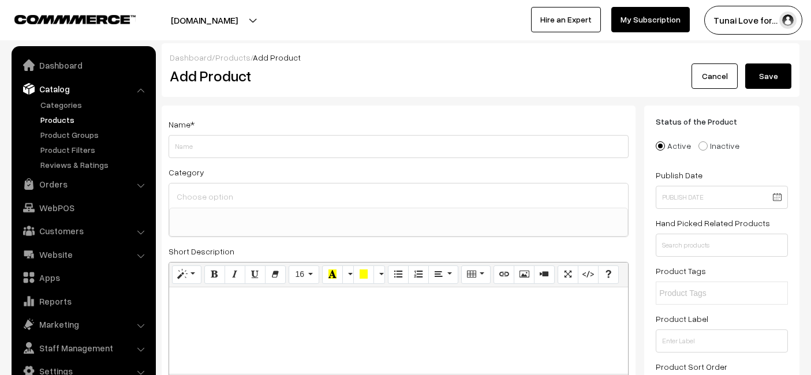
select select
type input "Life AAYU Glow Fish Food | Natural Color Enhancer with Spirulina, Paprika & [ME…"
click at [344, 215] on ul at bounding box center [399, 215] width 458 height 14
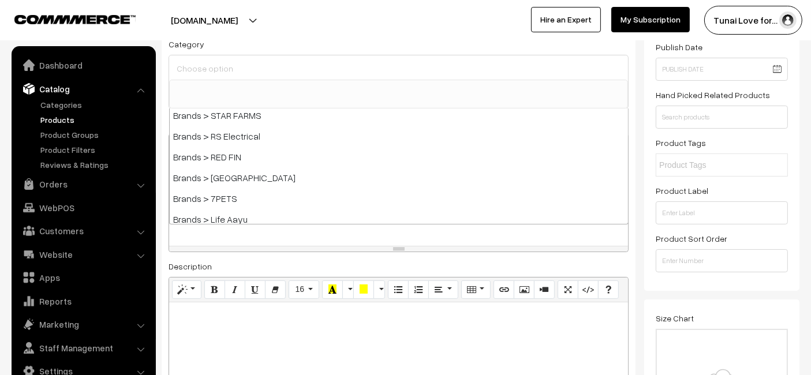
scroll to position [192, 0]
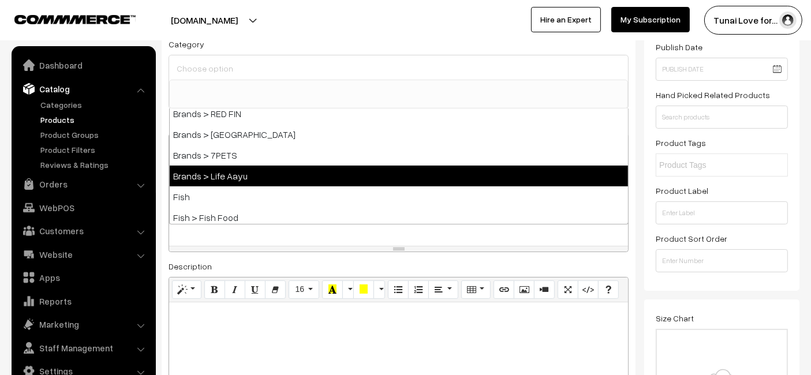
drag, startPoint x: 341, startPoint y: 174, endPoint x: 341, endPoint y: 167, distance: 6.3
select select "48"
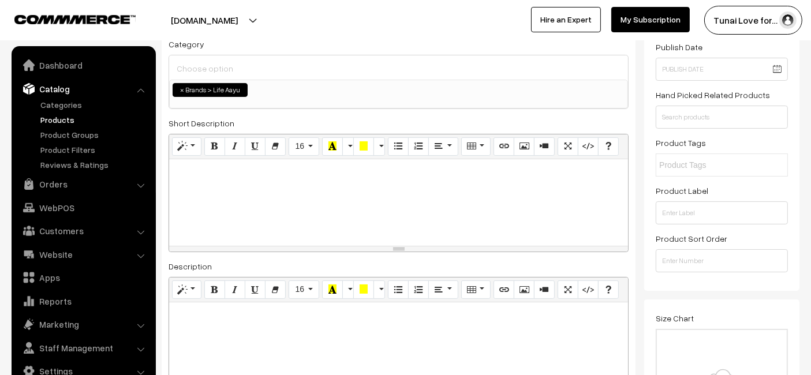
click at [343, 316] on p at bounding box center [398, 315] width 447 height 14
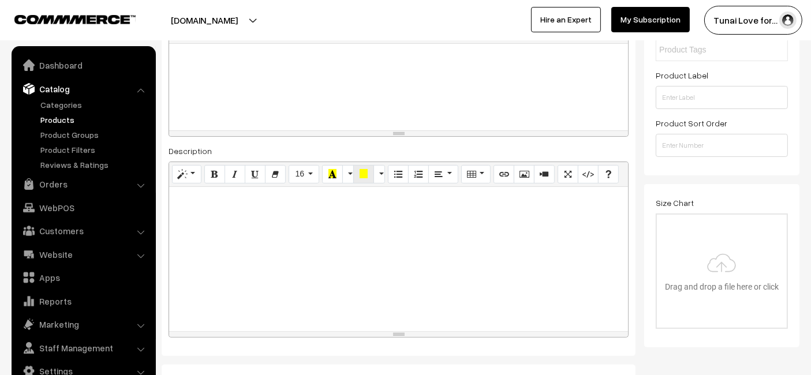
scroll to position [256, 0]
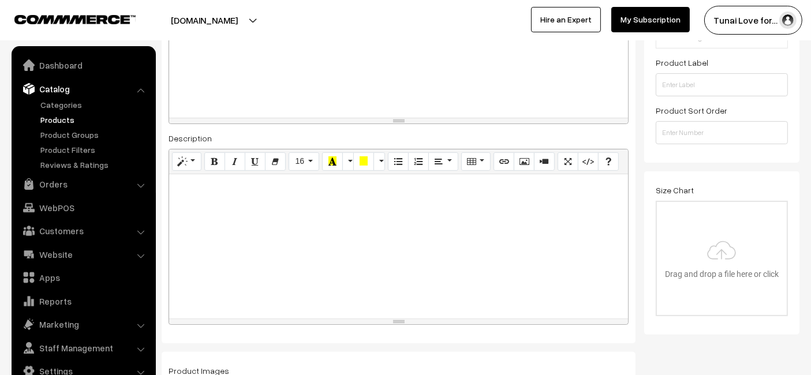
click at [200, 226] on div at bounding box center [398, 246] width 459 height 144
paste div
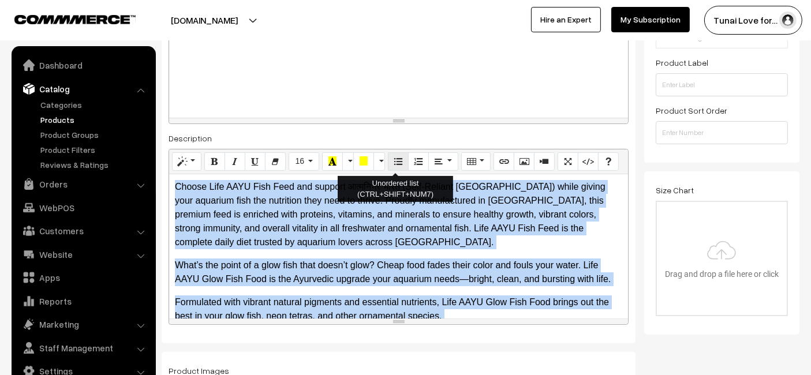
click at [400, 166] on button "Unordered list (CTRL+SHIFT+NUM7)" at bounding box center [398, 161] width 21 height 18
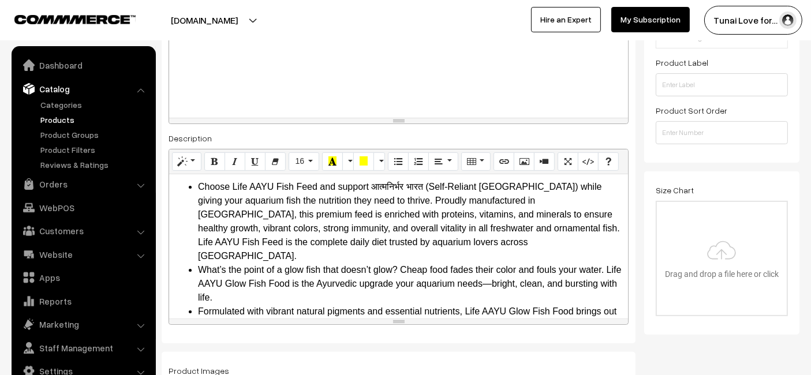
click at [355, 212] on li "Choose Life AAYU Fish Feed and support आत्मनिर्भर भारत (Self-Reliant India) whi…" at bounding box center [410, 221] width 424 height 83
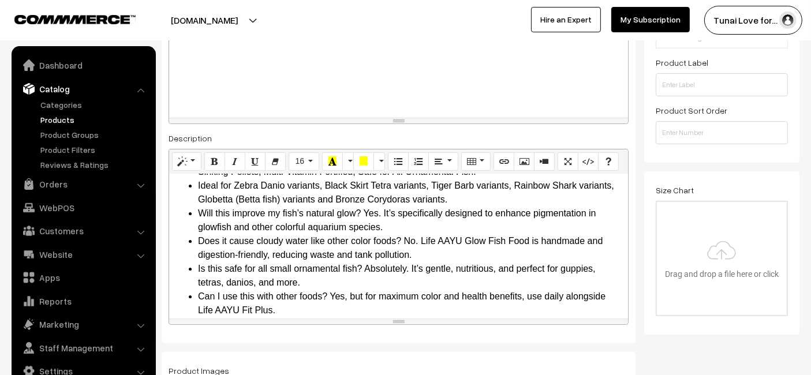
scroll to position [512, 0]
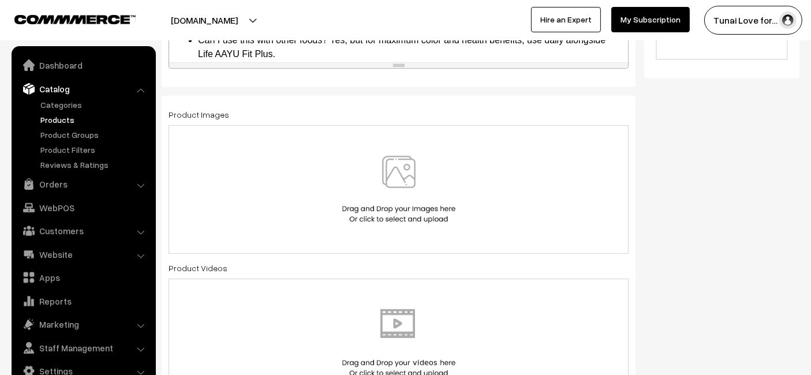
click at [261, 172] on div at bounding box center [399, 190] width 436 height 68
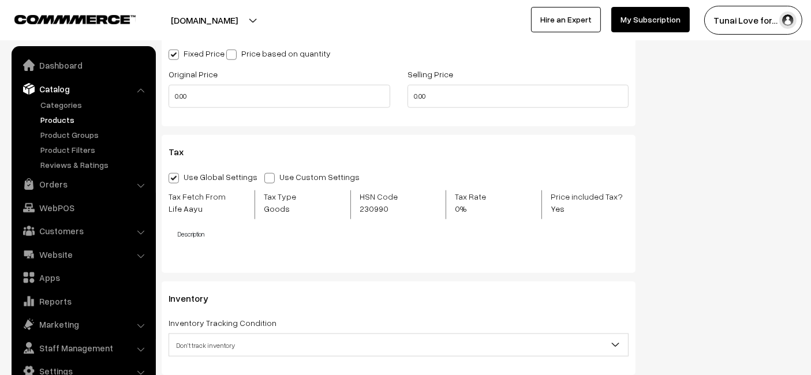
scroll to position [1218, 0]
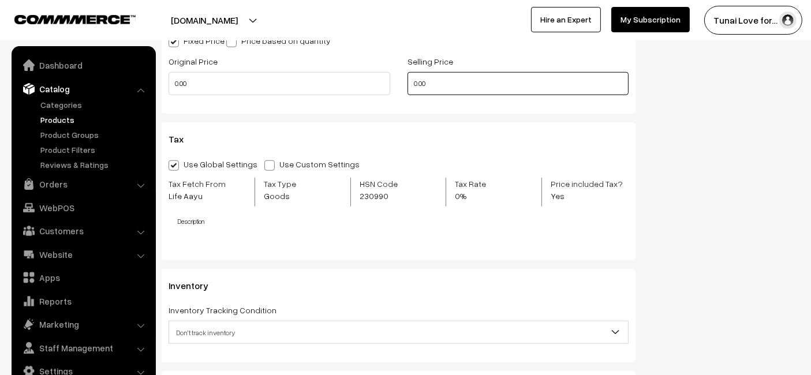
click at [430, 80] on input "0.00" at bounding box center [518, 83] width 222 height 23
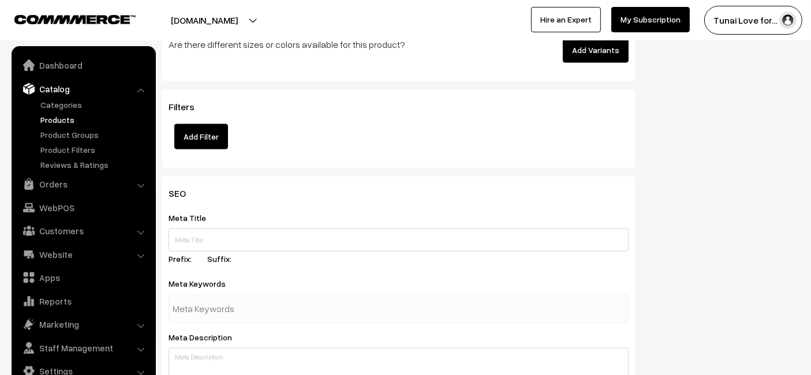
scroll to position [1602, 0]
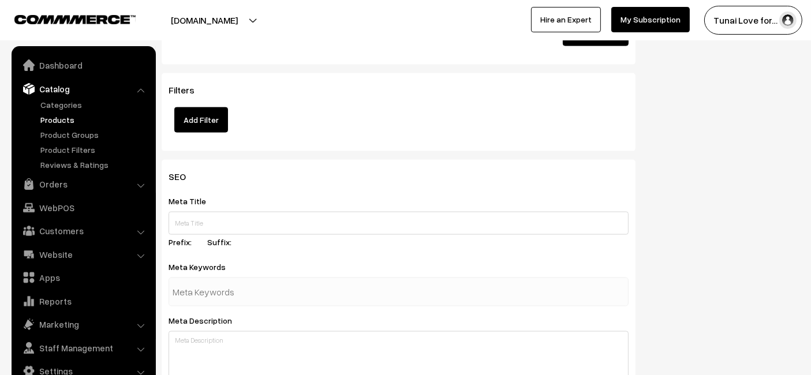
type input "284"
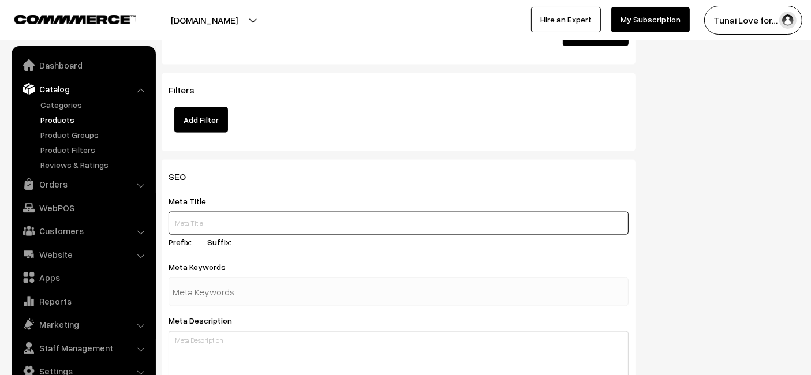
click at [322, 223] on input "text" at bounding box center [398, 223] width 460 height 23
click at [280, 212] on input "text" at bounding box center [398, 223] width 460 height 23
paste input "Life AAYU Glow Fish Food | Color Enhancer Pellets with Spirulina"
type input "Life AAYU Glow Fish Food | Color Enhancer Pellets with Spirulina"
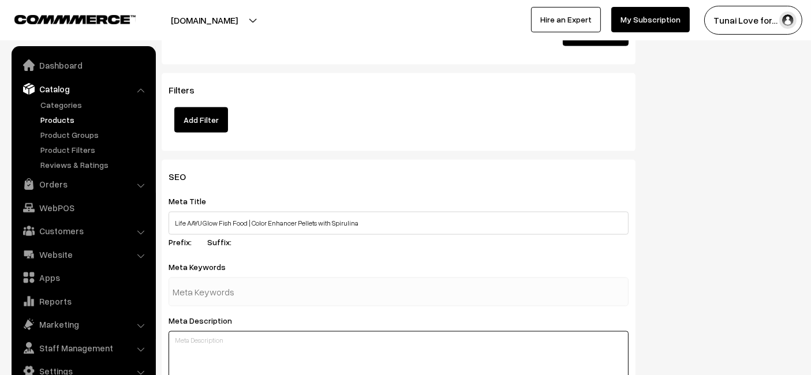
click at [310, 347] on textarea at bounding box center [398, 360] width 460 height 58
paste textarea "Life AAYU Glow Fish Food (63g). Natural floating pellets with Spirulina, Paprik…"
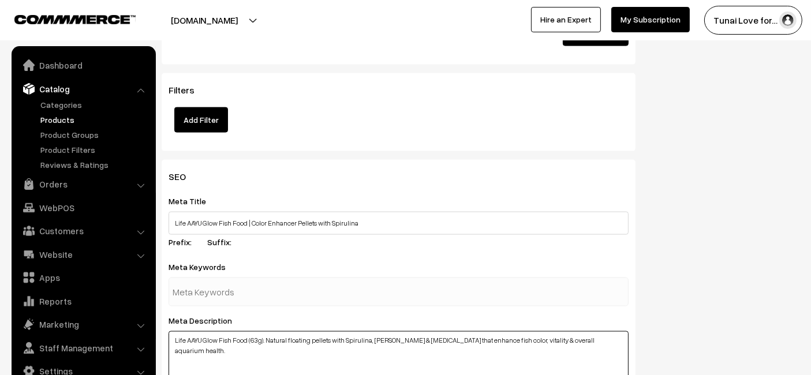
type textarea "Life AAYU Glow Fish Food (63g). Natural floating pellets with Spirulina, Paprik…"
click at [270, 292] on input "text" at bounding box center [233, 291] width 120 height 23
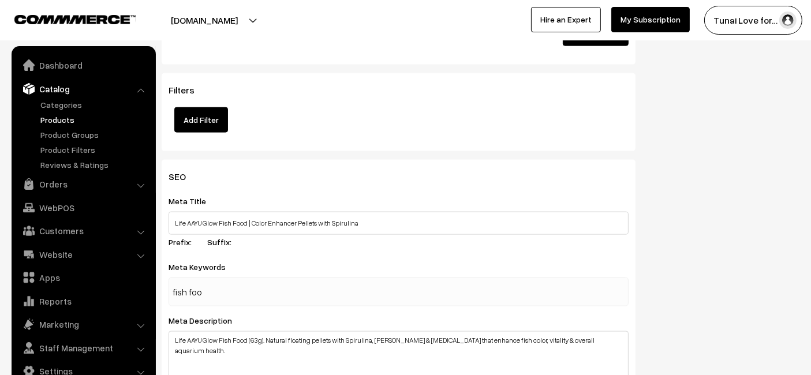
type input "fish food"
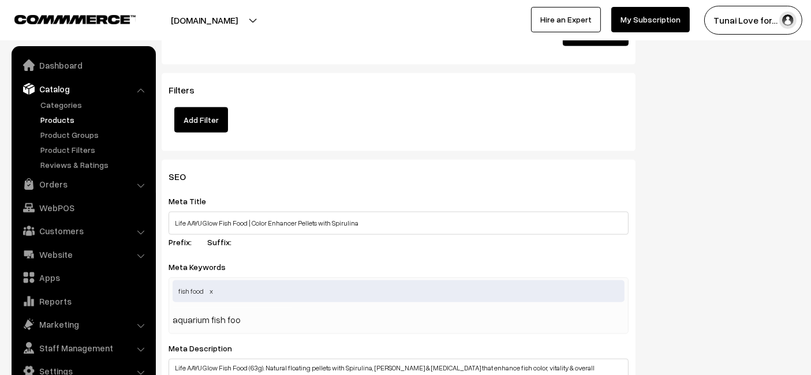
type input "aquarium fish food"
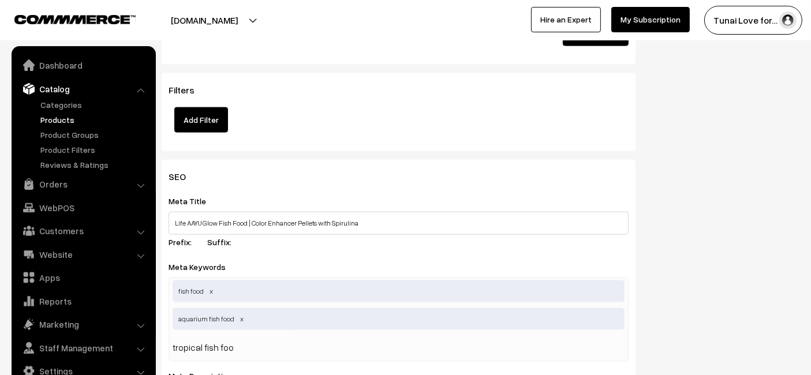
type input "tropical fish food"
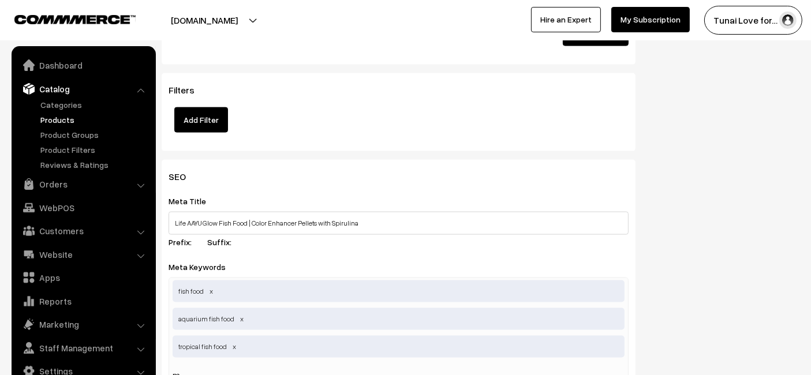
scroll to position [1606, 0]
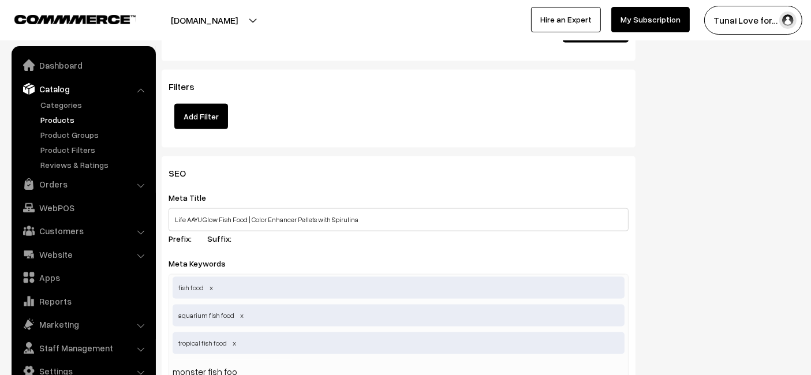
type input "monster fish food"
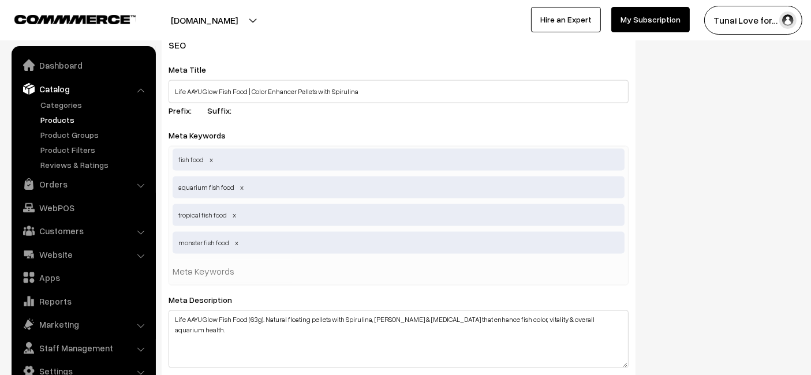
scroll to position [1734, 0]
type input "gold fish food"
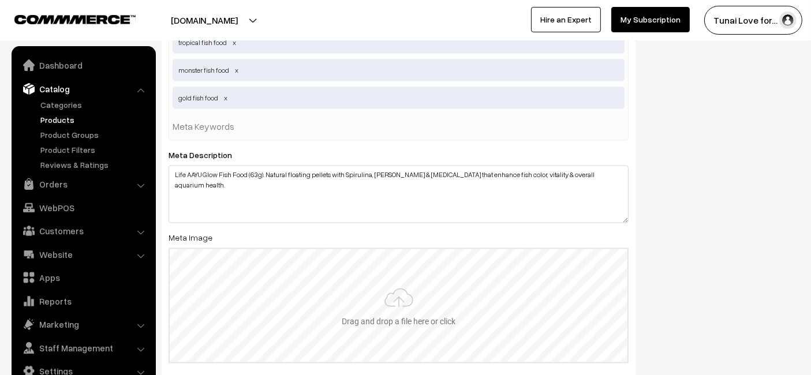
scroll to position [1927, 0]
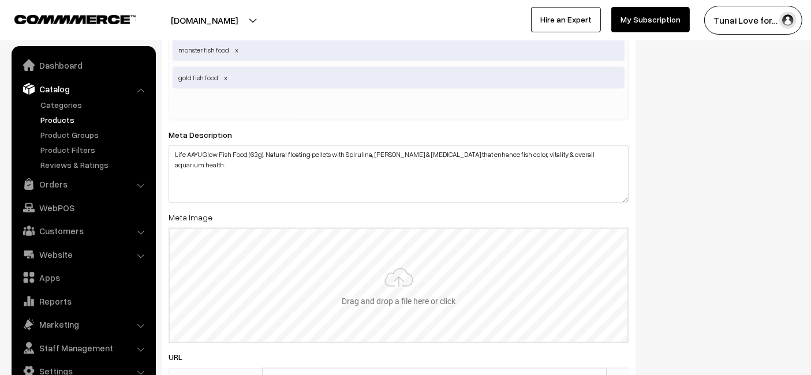
click at [313, 240] on input "file" at bounding box center [399, 285] width 458 height 113
type input "C:\fakepath\life-aayu-glow-fish-food-color-enhancer-pellets-63g.jpg.jpg"
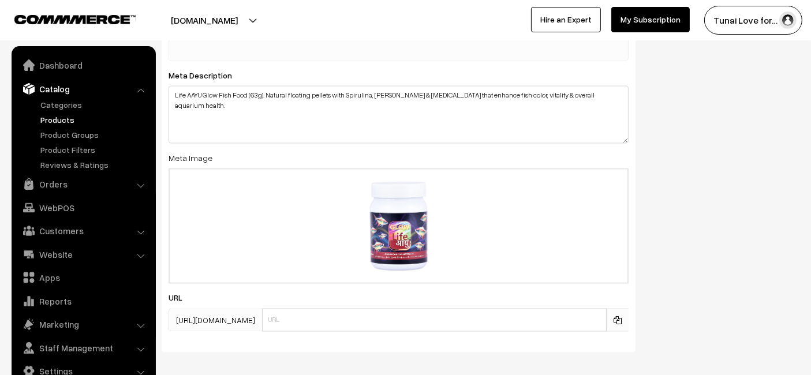
scroll to position [2036, 0]
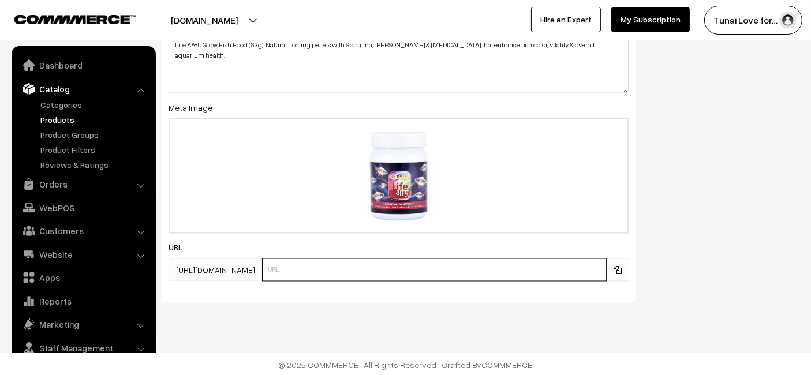
click at [334, 266] on input "text" at bounding box center [434, 269] width 344 height 23
paste input "https://www.yourstore.com/life-aayu-glow-fish-food-color-enhancer-pellets-63g"
drag, startPoint x: 353, startPoint y: 266, endPoint x: 269, endPoint y: 301, distance: 90.8
click at [269, 301] on div "SEO Meta Title Life AAYU Glow Fish Food | Color Enhancer Pellets with Spirulina…" at bounding box center [398, 18] width 491 height 585
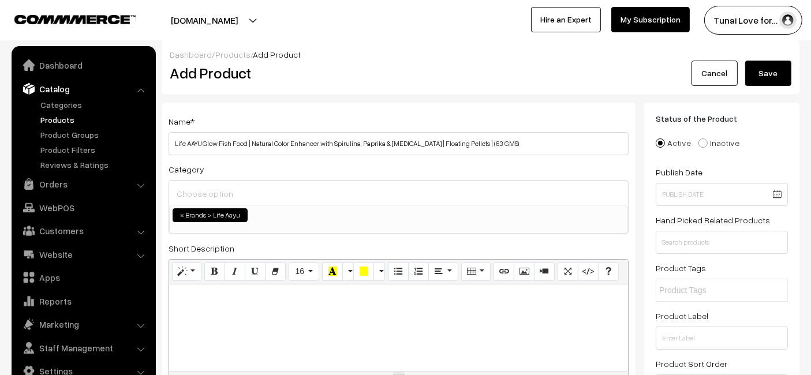
scroll to position [0, 0]
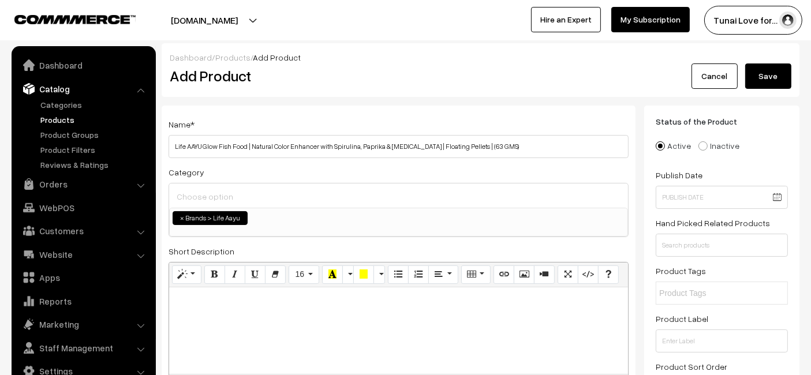
type input "life-aayu-glow-fish-food-color-enhancer-pellets-63g"
click at [769, 74] on button "Save" at bounding box center [768, 75] width 46 height 25
